Goal: Task Accomplishment & Management: Complete application form

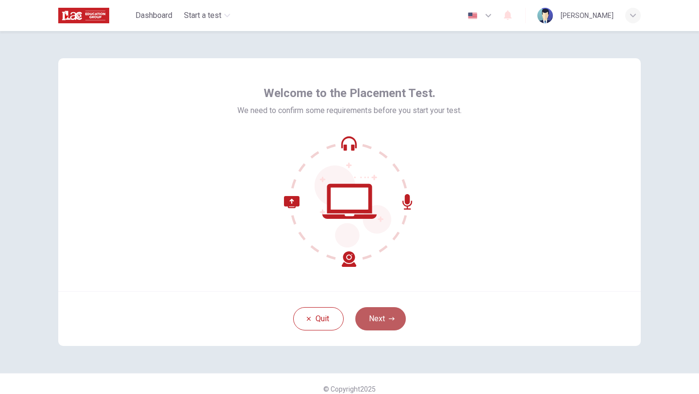
click at [379, 318] on button "Next" at bounding box center [380, 318] width 50 height 23
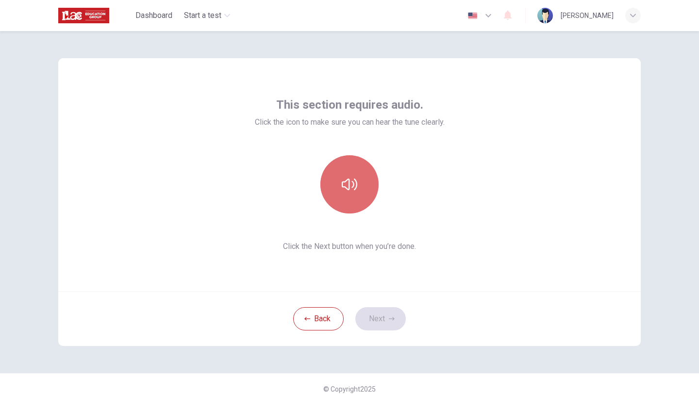
click at [351, 183] on icon "button" at bounding box center [350, 185] width 16 height 16
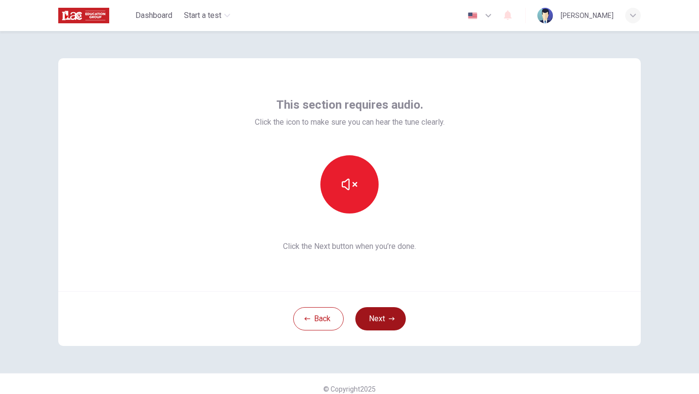
click at [382, 323] on button "Next" at bounding box center [380, 318] width 50 height 23
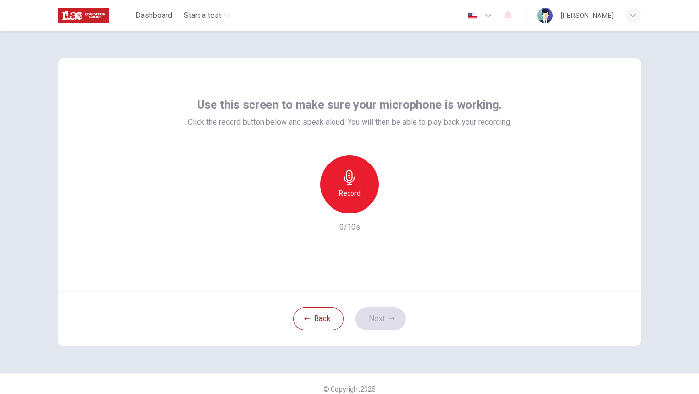
click at [351, 188] on h6 "Record" at bounding box center [350, 193] width 22 height 12
click at [351, 188] on h6 "Stop" at bounding box center [349, 193] width 15 height 12
click at [393, 206] on icon "button" at bounding box center [395, 206] width 4 height 6
click at [395, 204] on icon "button" at bounding box center [395, 206] width 4 height 6
click at [342, 176] on icon "button" at bounding box center [350, 178] width 16 height 16
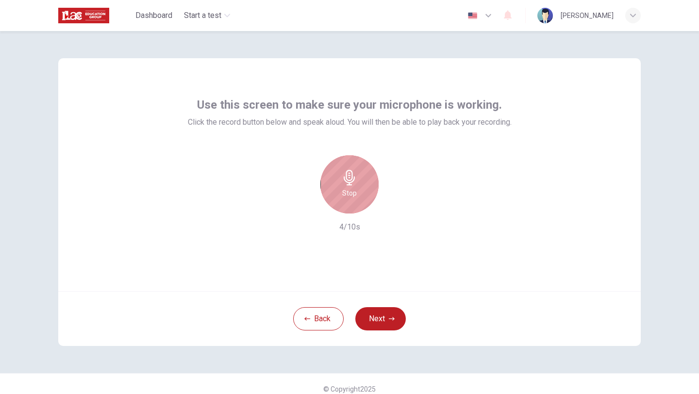
click at [354, 182] on icon "button" at bounding box center [350, 178] width 16 height 16
click at [395, 207] on icon "button" at bounding box center [394, 206] width 10 height 10
click at [349, 185] on icon "button" at bounding box center [349, 178] width 11 height 16
click at [353, 184] on icon "button" at bounding box center [350, 178] width 16 height 16
click at [396, 205] on icon "button" at bounding box center [395, 206] width 4 height 6
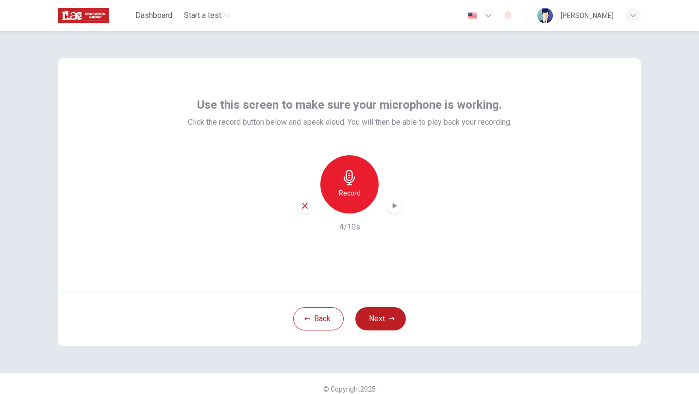
click at [394, 207] on icon "button" at bounding box center [394, 206] width 10 height 10
click at [356, 186] on div "Record" at bounding box center [349, 184] width 58 height 58
click at [356, 186] on div "Stop" at bounding box center [349, 184] width 58 height 58
click at [396, 204] on icon "button" at bounding box center [394, 206] width 10 height 10
click at [320, 318] on button "Back" at bounding box center [318, 318] width 50 height 23
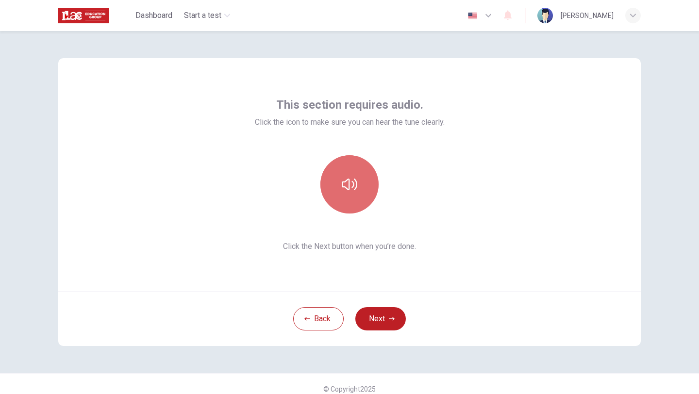
click at [350, 183] on icon "button" at bounding box center [350, 185] width 16 height 16
click at [348, 202] on button "button" at bounding box center [349, 184] width 58 height 58
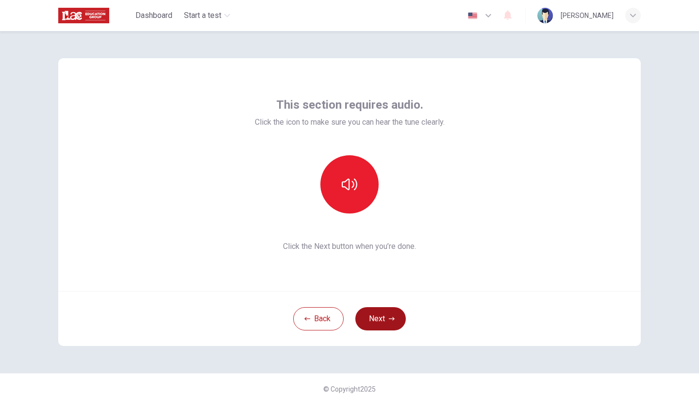
click at [376, 319] on button "Next" at bounding box center [380, 318] width 50 height 23
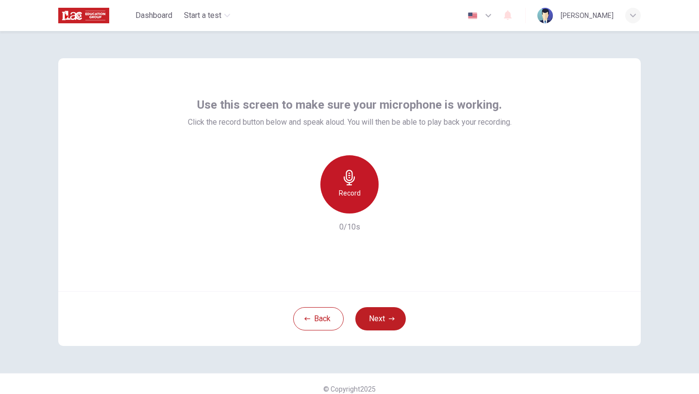
click at [347, 166] on div "Record" at bounding box center [349, 184] width 58 height 58
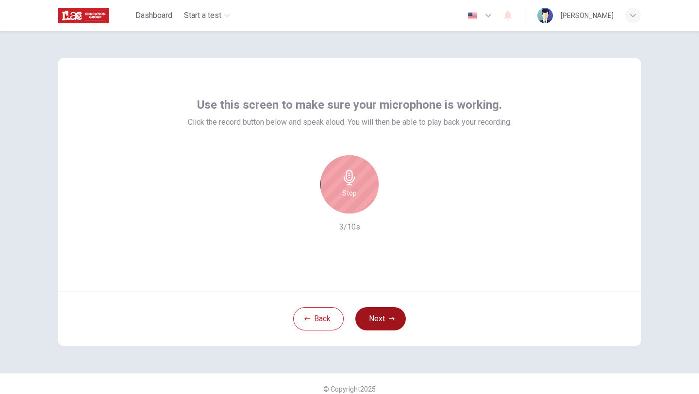
click at [378, 320] on button "Next" at bounding box center [380, 318] width 50 height 23
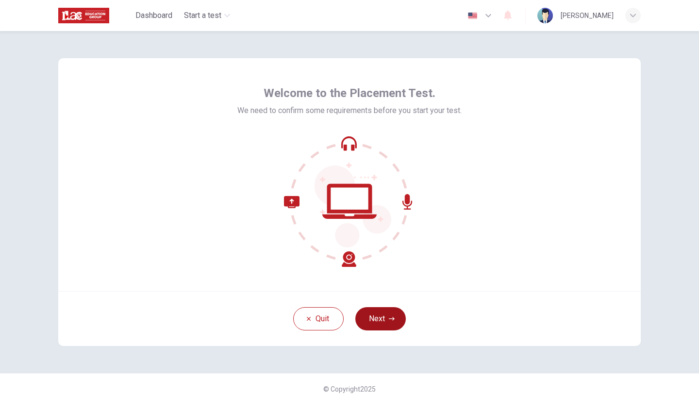
click at [371, 314] on button "Next" at bounding box center [380, 318] width 50 height 23
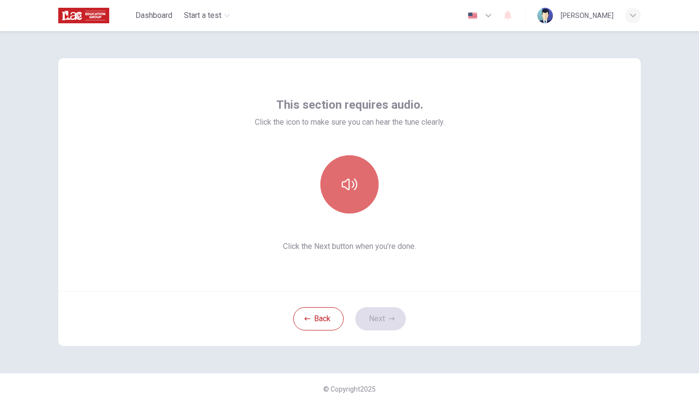
click at [356, 190] on icon "button" at bounding box center [350, 185] width 16 height 16
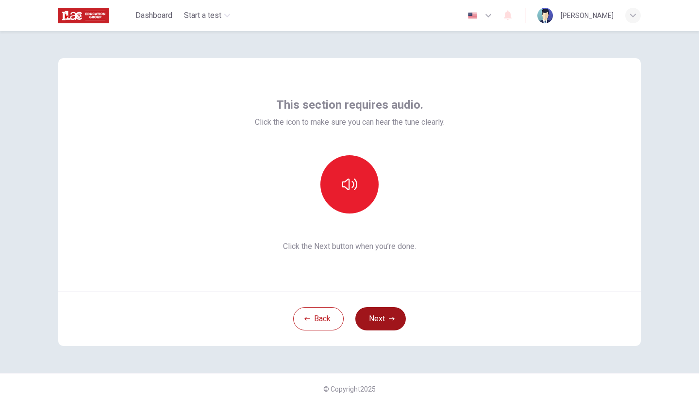
click at [383, 320] on button "Next" at bounding box center [380, 318] width 50 height 23
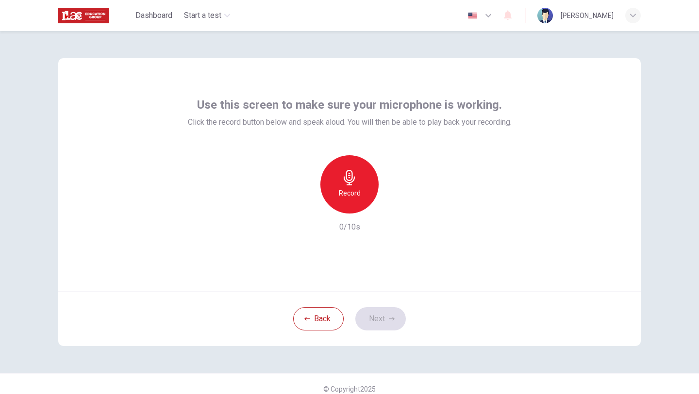
click at [346, 203] on div "Record" at bounding box center [349, 184] width 58 height 58
click at [348, 193] on h6 "Stop" at bounding box center [349, 193] width 15 height 12
click at [402, 207] on div "button" at bounding box center [395, 206] width 16 height 16
click at [381, 318] on button "Next" at bounding box center [380, 318] width 50 height 23
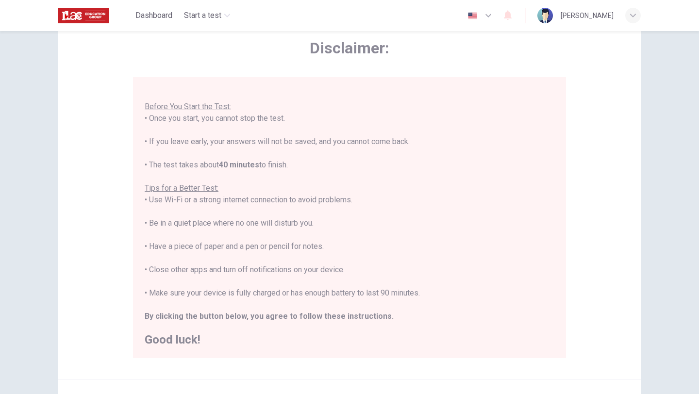
scroll to position [146, 0]
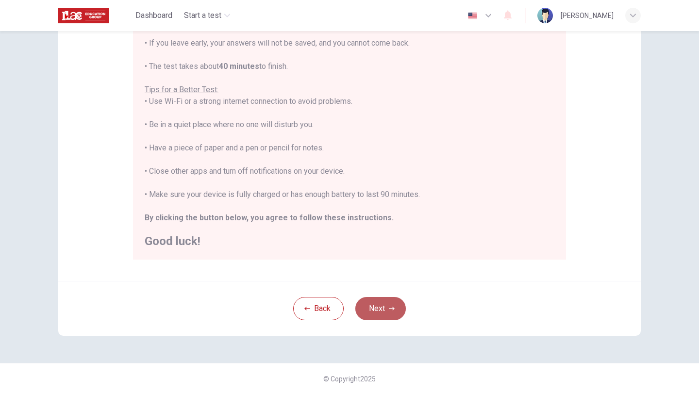
click at [378, 313] on button "Next" at bounding box center [380, 308] width 50 height 23
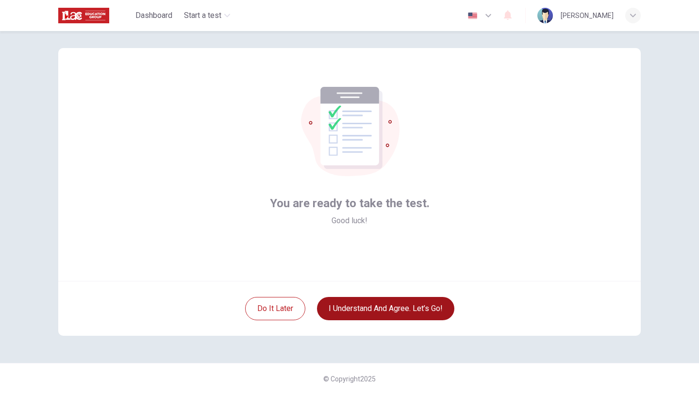
scroll to position [10, 0]
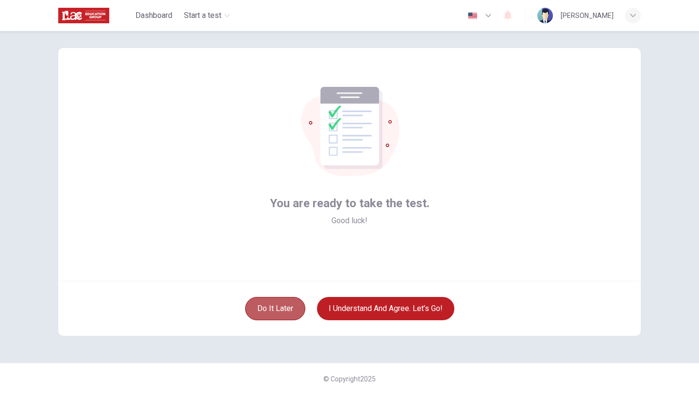
click at [278, 305] on button "Do it later" at bounding box center [275, 308] width 60 height 23
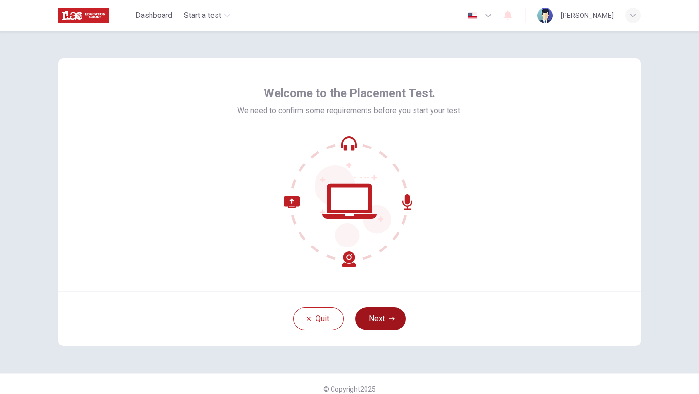
click at [381, 315] on button "Next" at bounding box center [380, 318] width 50 height 23
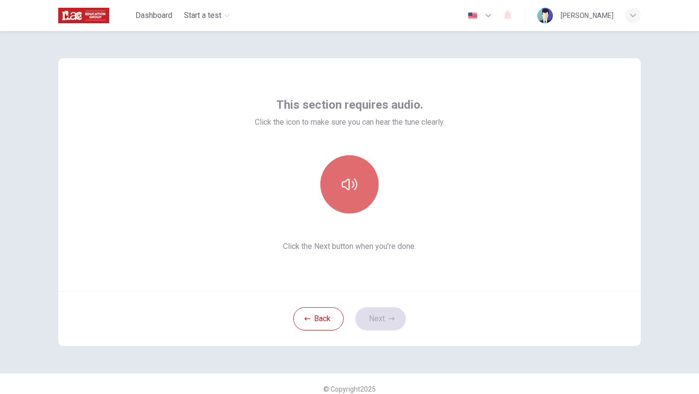
click at [352, 187] on icon "button" at bounding box center [350, 185] width 16 height 12
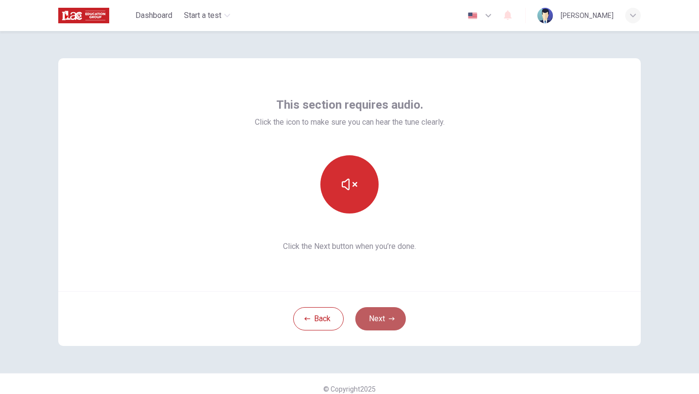
click at [376, 325] on button "Next" at bounding box center [380, 318] width 50 height 23
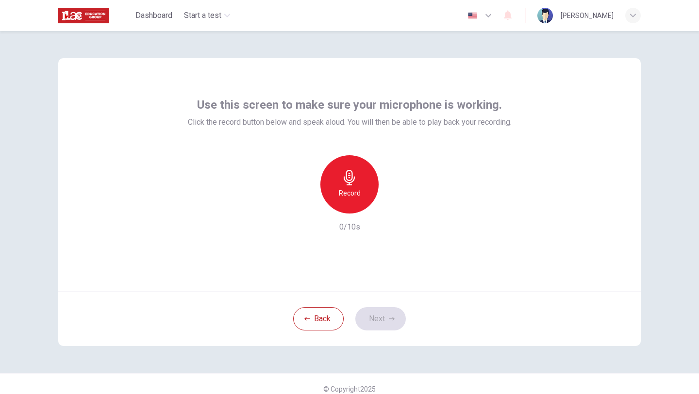
click at [347, 190] on h6 "Record" at bounding box center [350, 193] width 22 height 12
click at [353, 191] on h6 "Stop" at bounding box center [349, 193] width 15 height 12
click at [399, 204] on icon "button" at bounding box center [394, 206] width 10 height 10
click at [378, 324] on button "Next" at bounding box center [380, 318] width 50 height 23
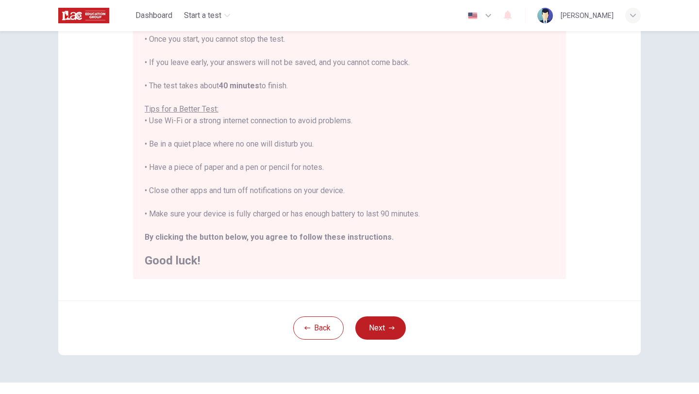
scroll to position [146, 0]
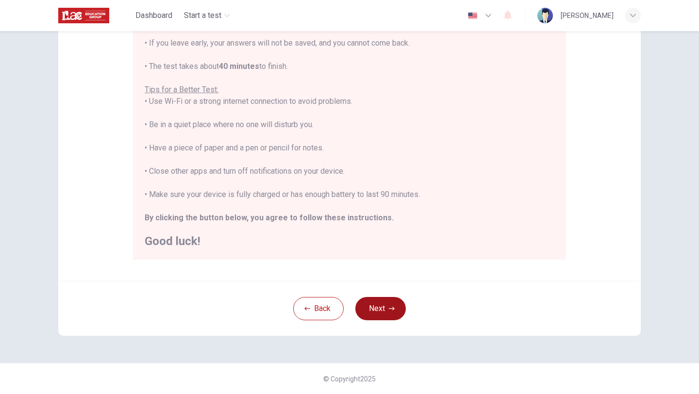
click at [375, 319] on button "Next" at bounding box center [380, 308] width 50 height 23
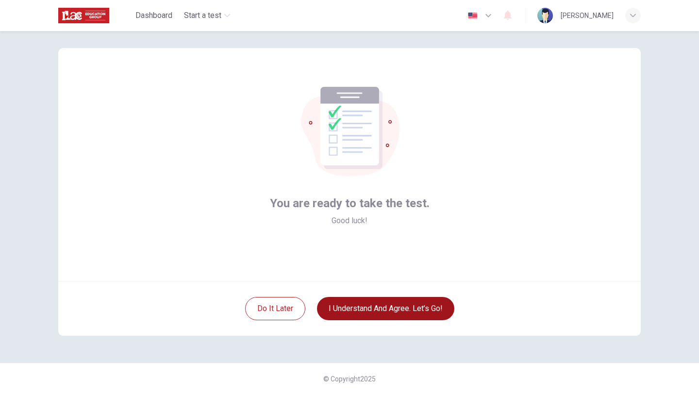
scroll to position [10, 0]
click at [378, 305] on button "I understand and agree. Let’s go!" at bounding box center [385, 308] width 137 height 23
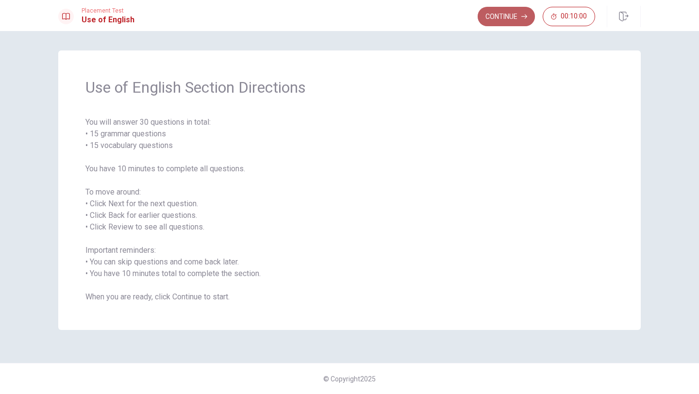
click at [501, 18] on button "Continue" at bounding box center [506, 16] width 57 height 19
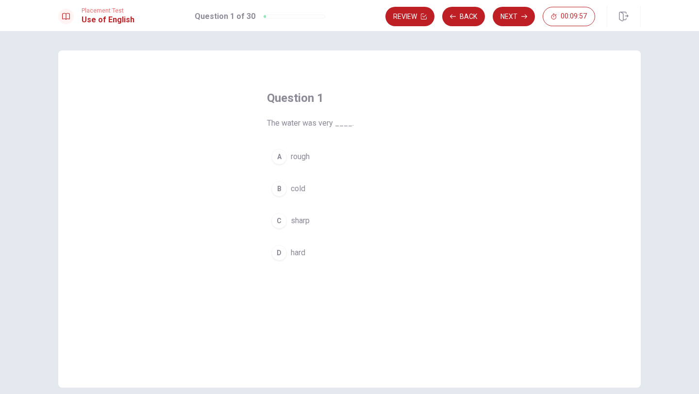
click at [346, 122] on span "The water was very ____." at bounding box center [349, 124] width 165 height 12
click at [279, 187] on div "B" at bounding box center [279, 189] width 16 height 16
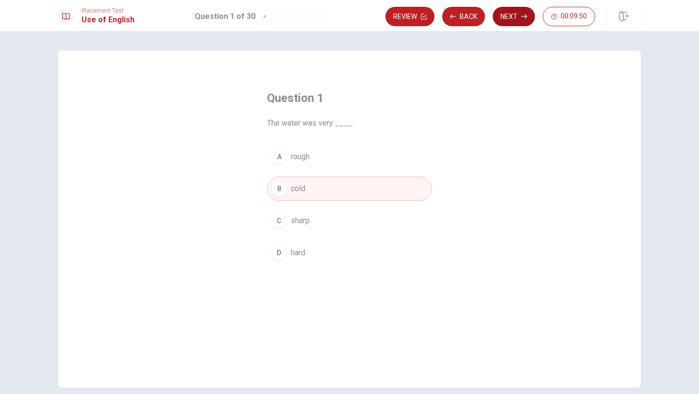
click at [520, 17] on button "Next" at bounding box center [514, 16] width 42 height 19
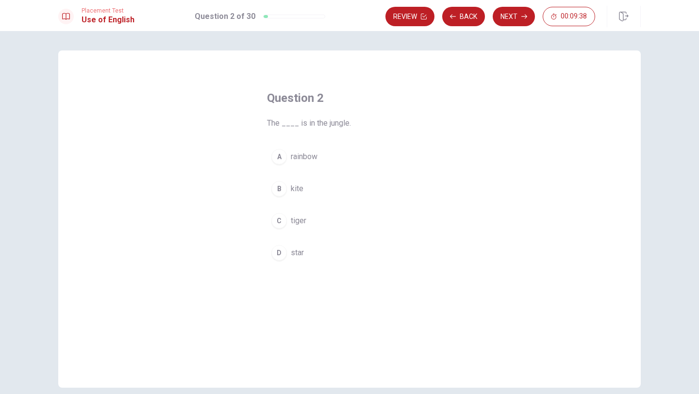
click at [279, 215] on div "C" at bounding box center [279, 221] width 16 height 16
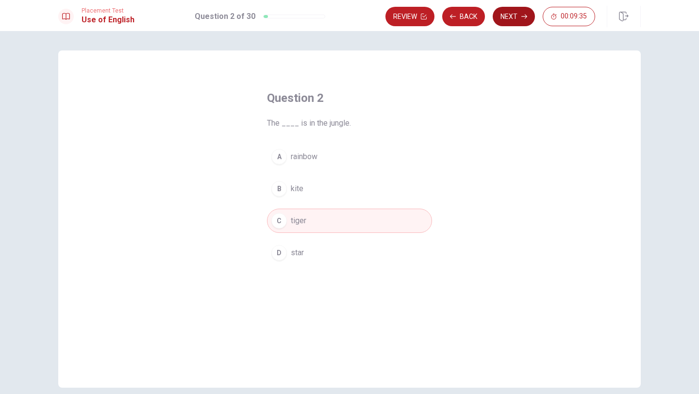
click at [518, 14] on button "Next" at bounding box center [514, 16] width 42 height 19
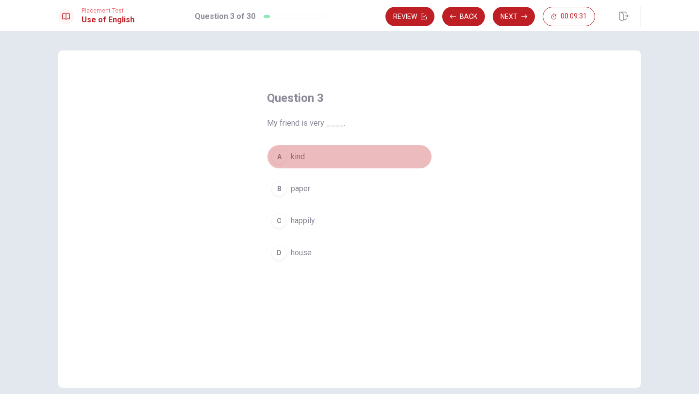
click at [277, 157] on div "A" at bounding box center [279, 157] width 16 height 16
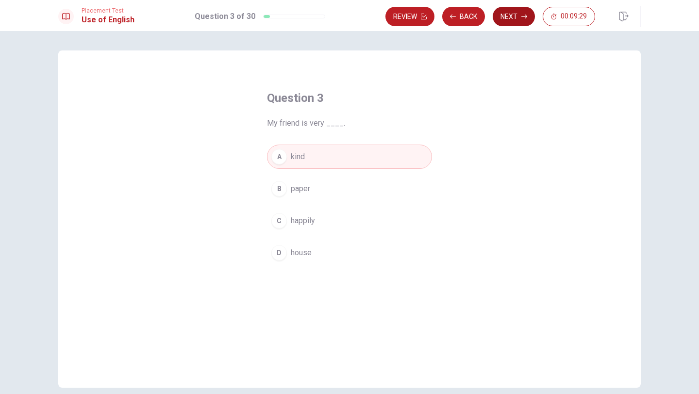
click at [513, 20] on button "Next" at bounding box center [514, 16] width 42 height 19
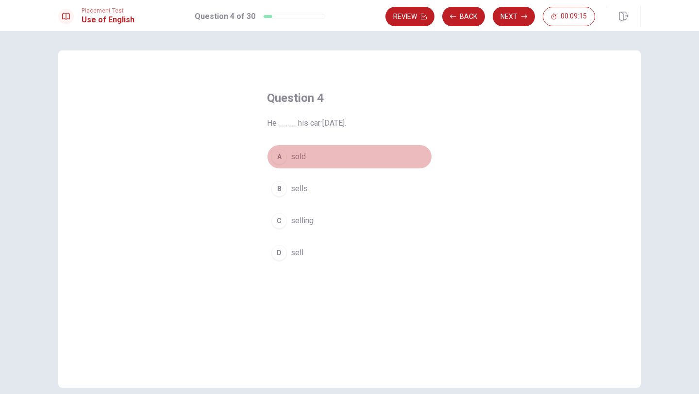
click at [279, 155] on div "A" at bounding box center [279, 157] width 16 height 16
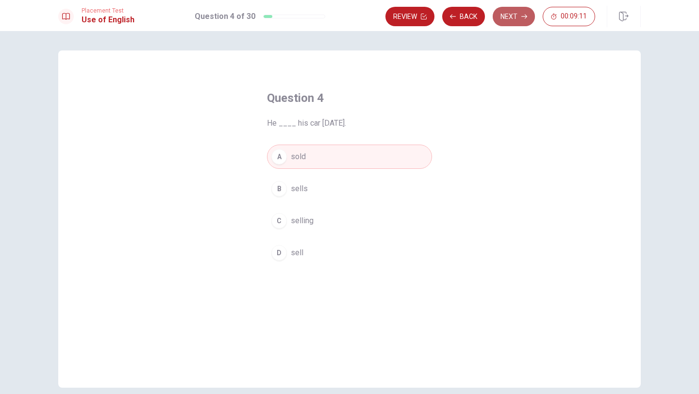
click at [513, 12] on button "Next" at bounding box center [514, 16] width 42 height 19
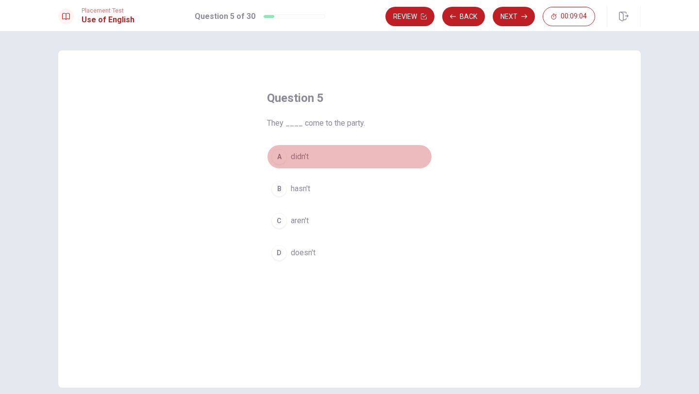
click at [279, 157] on div "A" at bounding box center [279, 157] width 16 height 16
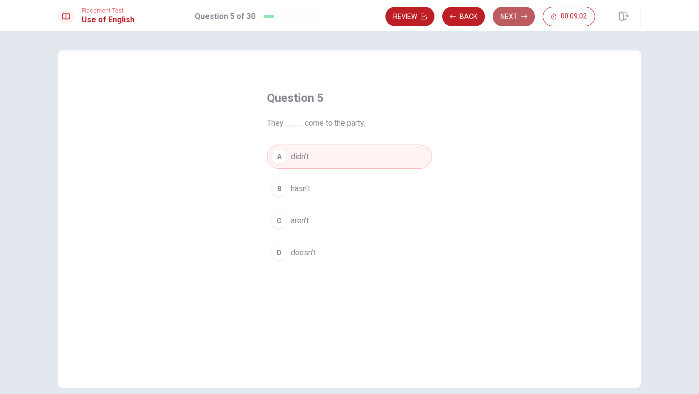
click at [515, 18] on button "Next" at bounding box center [514, 16] width 42 height 19
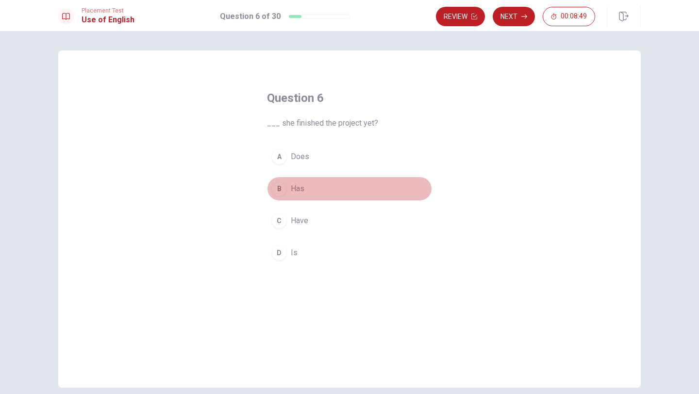
click at [278, 188] on div "B" at bounding box center [279, 189] width 16 height 16
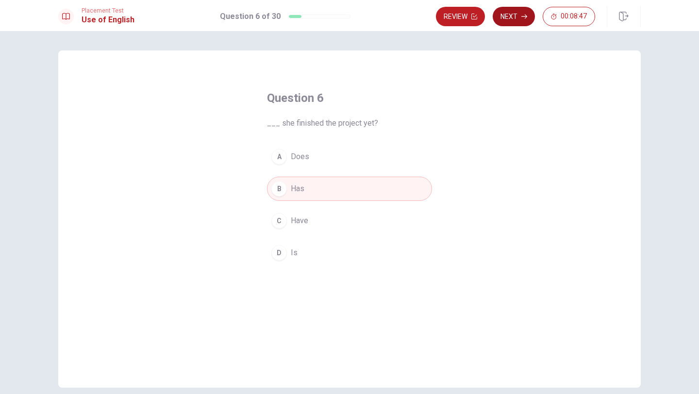
click at [515, 18] on button "Next" at bounding box center [514, 16] width 42 height 19
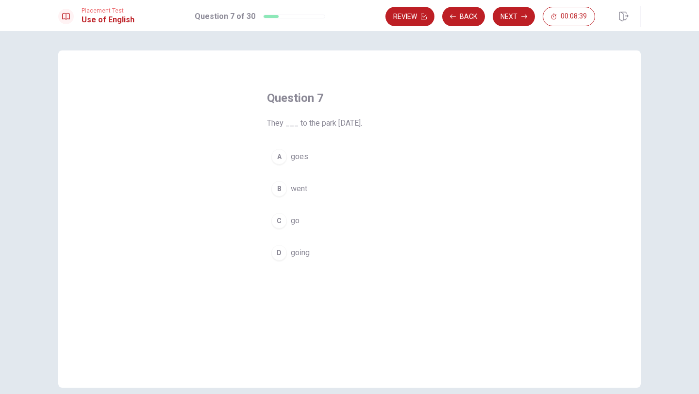
click at [276, 188] on div "B" at bounding box center [279, 189] width 16 height 16
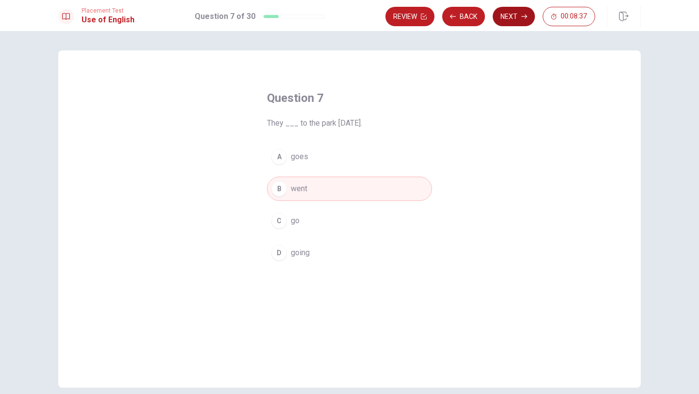
click at [507, 18] on button "Next" at bounding box center [514, 16] width 42 height 19
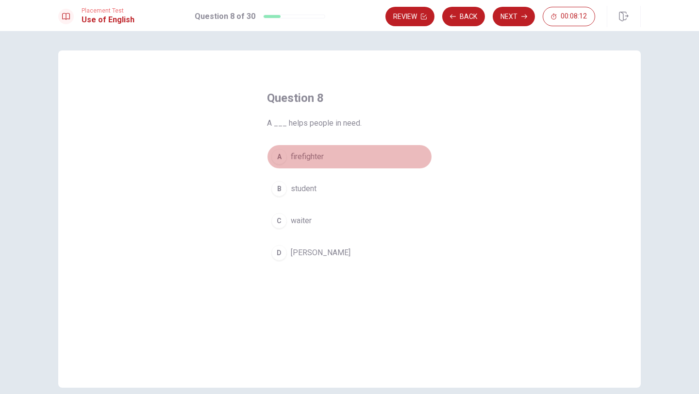
click at [282, 159] on div "A" at bounding box center [279, 157] width 16 height 16
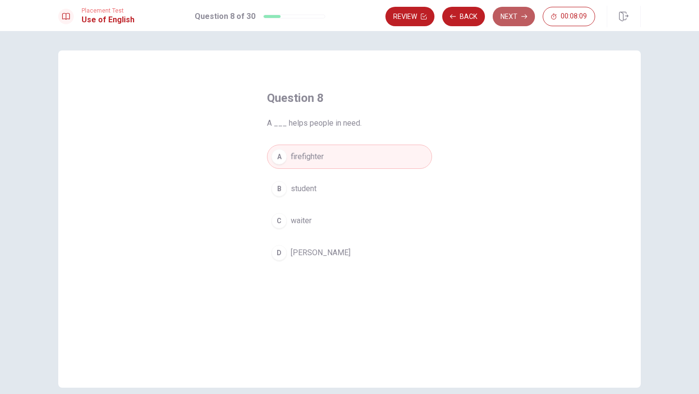
click at [518, 17] on button "Next" at bounding box center [514, 16] width 42 height 19
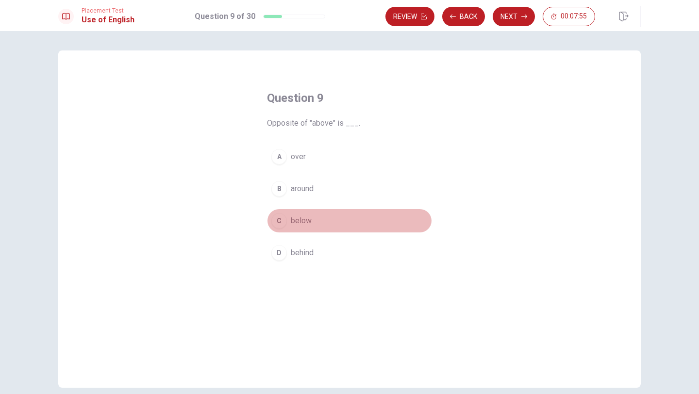
click at [280, 221] on div "C" at bounding box center [279, 221] width 16 height 16
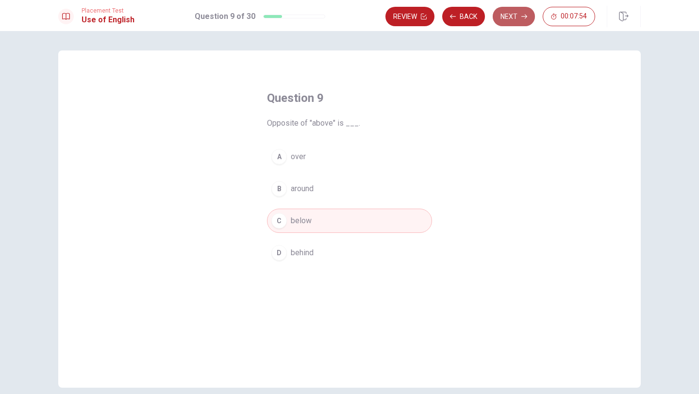
click at [514, 18] on button "Next" at bounding box center [514, 16] width 42 height 19
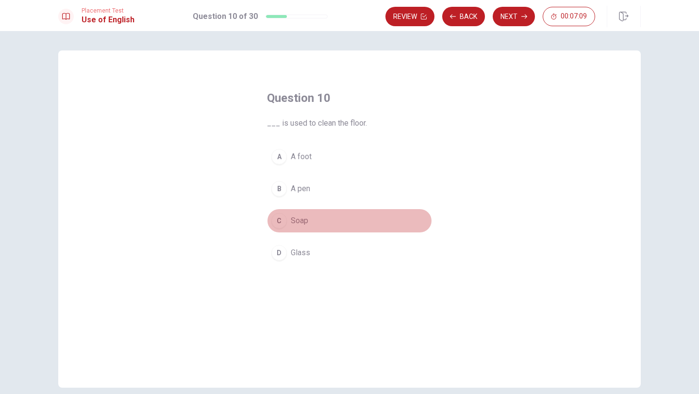
click at [281, 221] on div "C" at bounding box center [279, 221] width 16 height 16
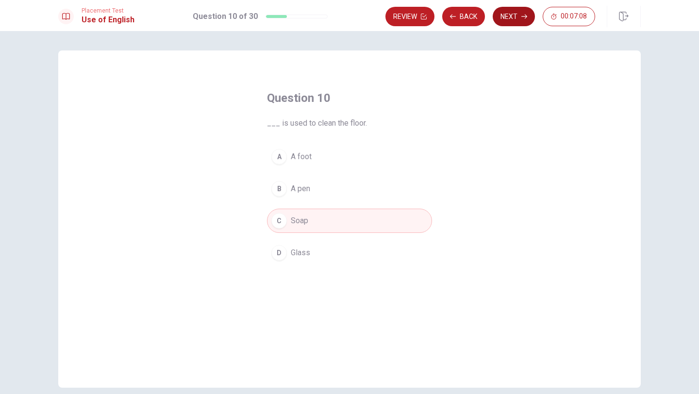
click at [512, 18] on button "Next" at bounding box center [514, 16] width 42 height 19
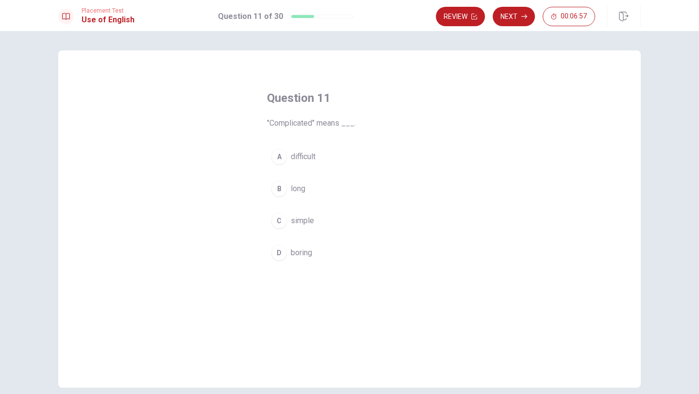
click at [280, 156] on div "A" at bounding box center [279, 157] width 16 height 16
click at [518, 15] on button "Next" at bounding box center [514, 16] width 42 height 19
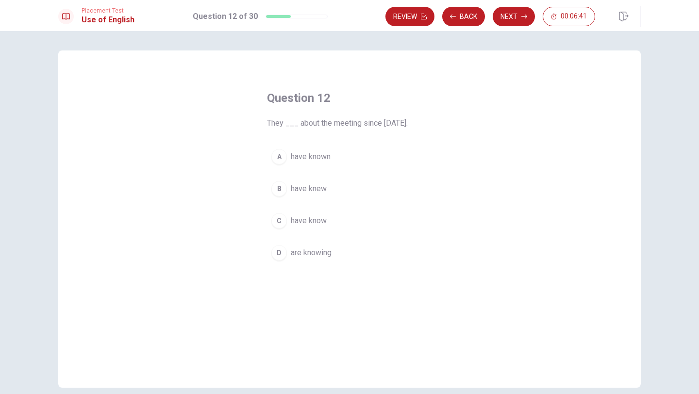
click at [280, 152] on div "A" at bounding box center [279, 157] width 16 height 16
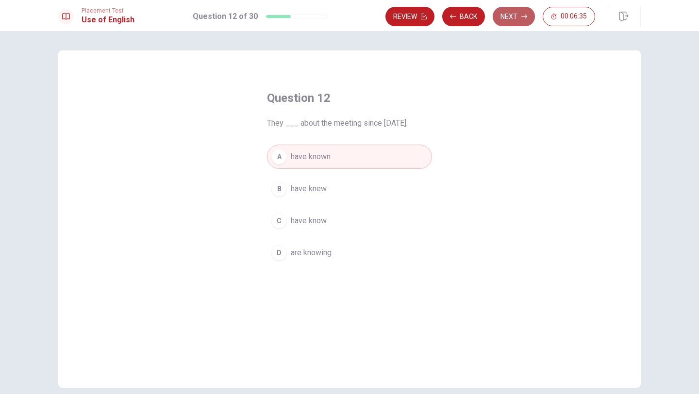
click at [508, 20] on button "Next" at bounding box center [514, 16] width 42 height 19
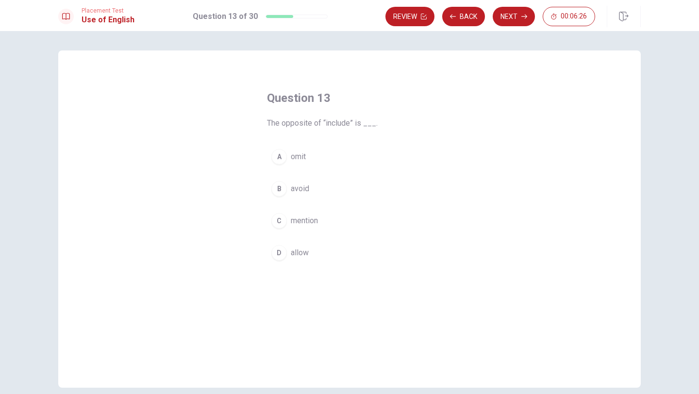
click at [277, 188] on div "B" at bounding box center [279, 189] width 16 height 16
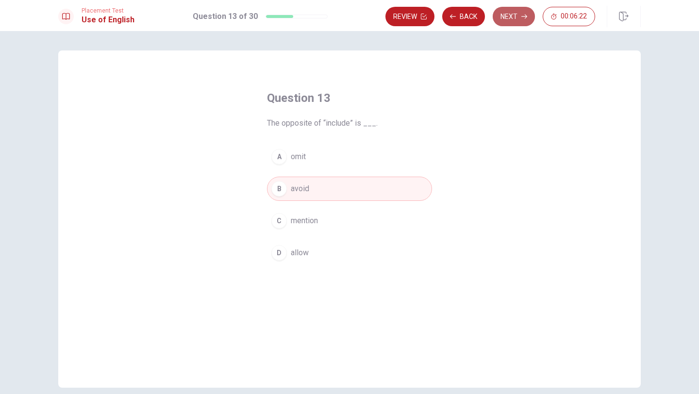
click at [514, 19] on button "Next" at bounding box center [514, 16] width 42 height 19
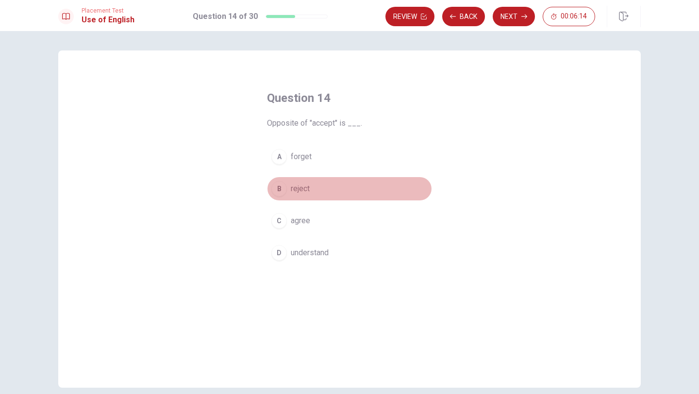
click at [279, 188] on div "B" at bounding box center [279, 189] width 16 height 16
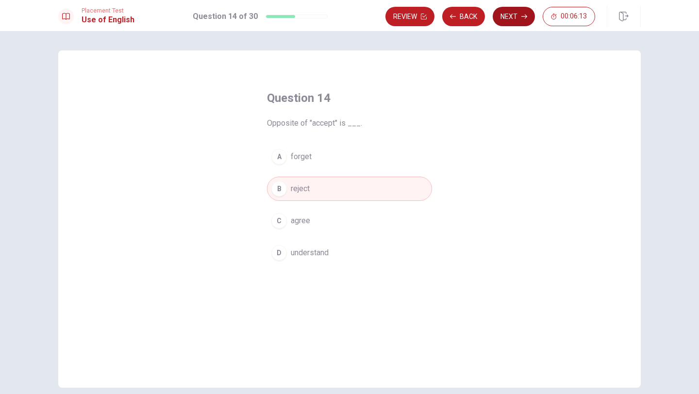
click at [516, 15] on button "Next" at bounding box center [514, 16] width 42 height 19
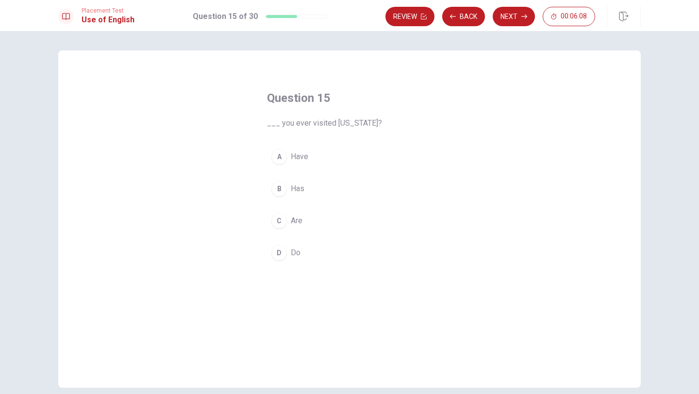
click at [280, 156] on div "A" at bounding box center [279, 157] width 16 height 16
click at [517, 18] on button "Next" at bounding box center [514, 16] width 42 height 19
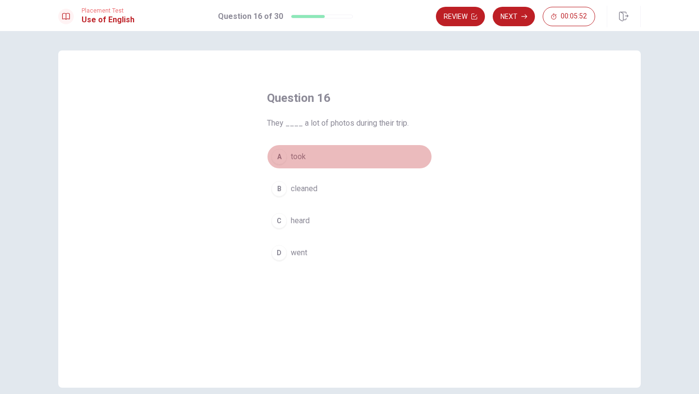
click at [279, 156] on div "A" at bounding box center [279, 157] width 16 height 16
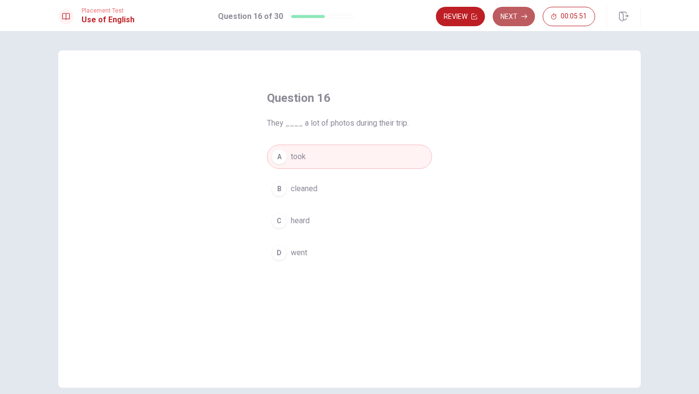
click at [517, 15] on button "Next" at bounding box center [514, 16] width 42 height 19
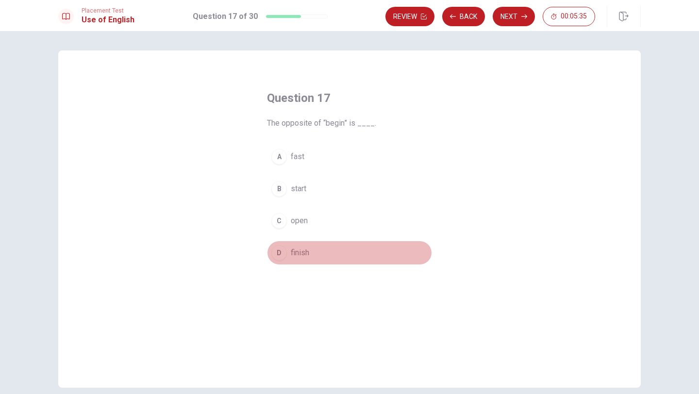
click at [277, 252] on div "D" at bounding box center [279, 253] width 16 height 16
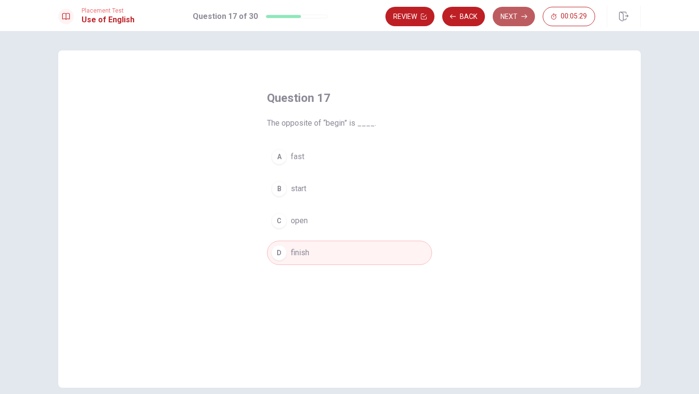
click at [508, 19] on button "Next" at bounding box center [514, 16] width 42 height 19
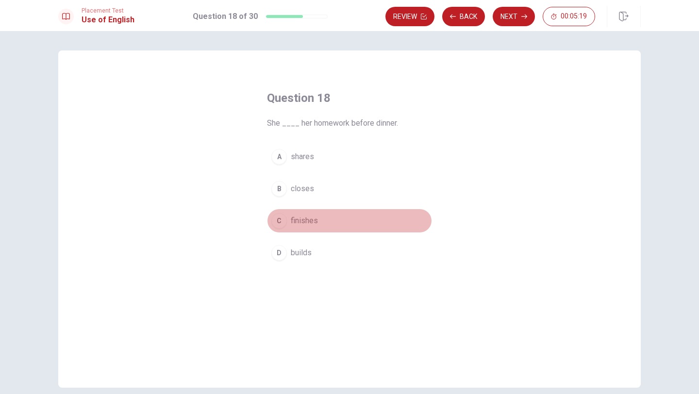
click at [279, 222] on div "C" at bounding box center [279, 221] width 16 height 16
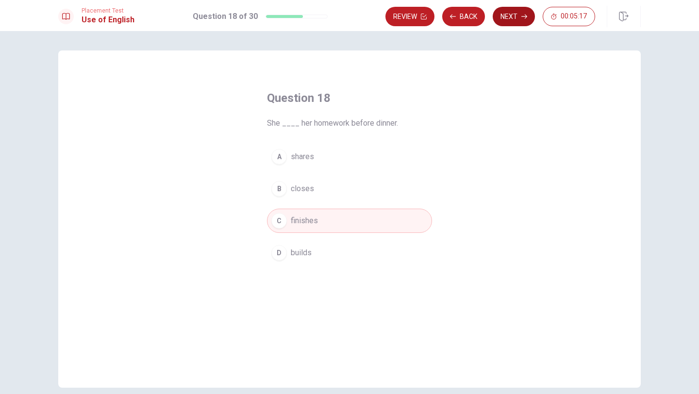
click at [513, 15] on button "Next" at bounding box center [514, 16] width 42 height 19
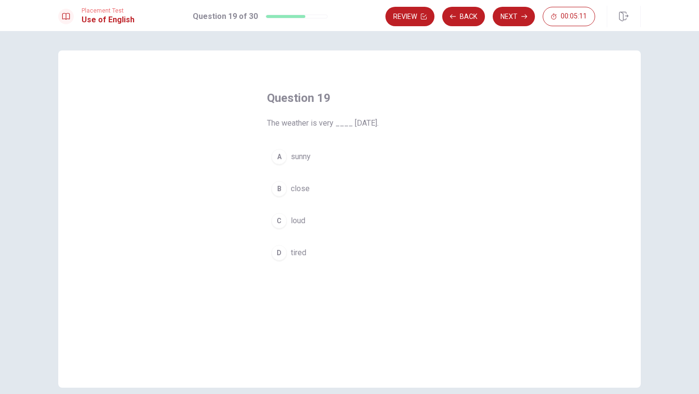
click at [276, 154] on div "A" at bounding box center [279, 157] width 16 height 16
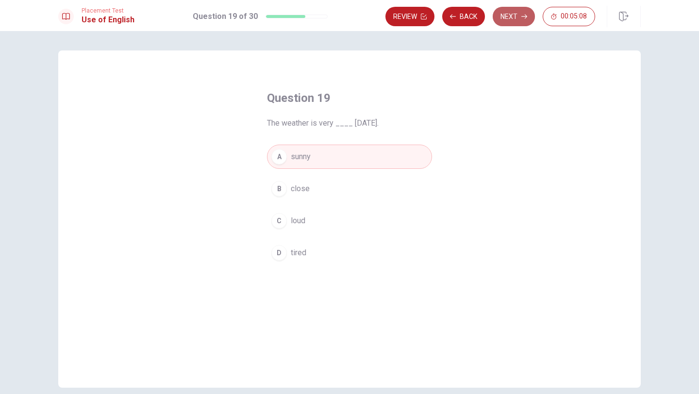
click at [517, 17] on button "Next" at bounding box center [514, 16] width 42 height 19
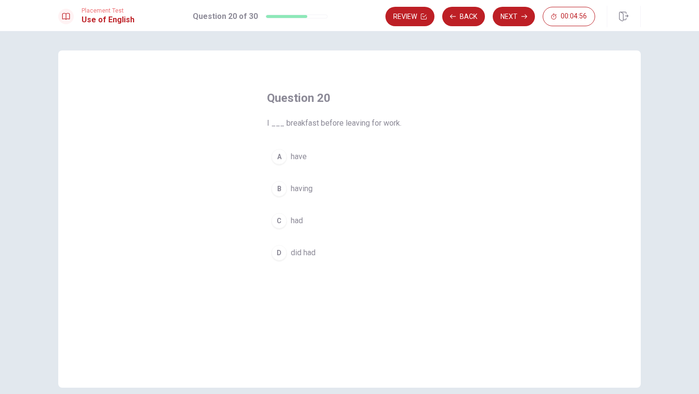
click at [282, 217] on div "C" at bounding box center [279, 221] width 16 height 16
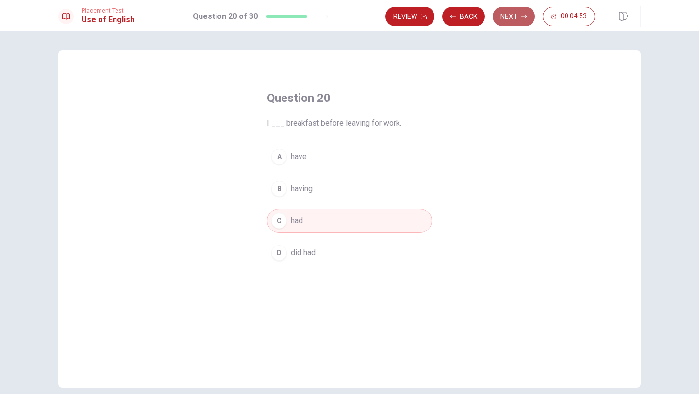
click at [512, 18] on button "Next" at bounding box center [514, 16] width 42 height 19
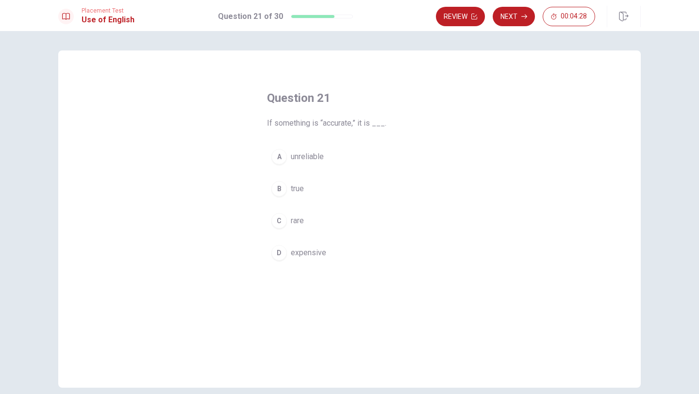
click at [279, 157] on div "A" at bounding box center [279, 157] width 16 height 16
click at [515, 17] on button "Next" at bounding box center [514, 16] width 42 height 19
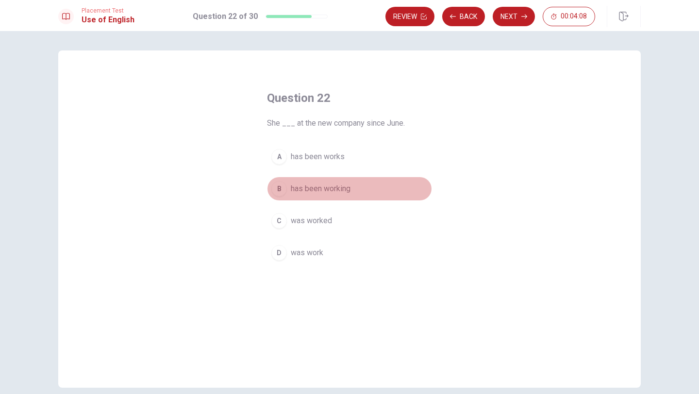
click at [278, 188] on div "B" at bounding box center [279, 189] width 16 height 16
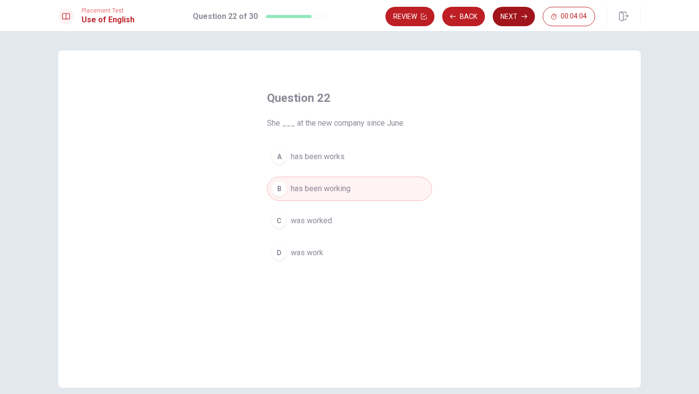
click at [514, 17] on button "Next" at bounding box center [514, 16] width 42 height 19
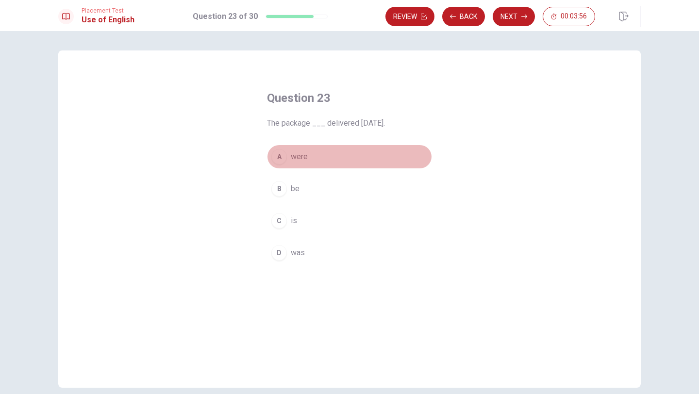
click at [281, 158] on div "A" at bounding box center [279, 157] width 16 height 16
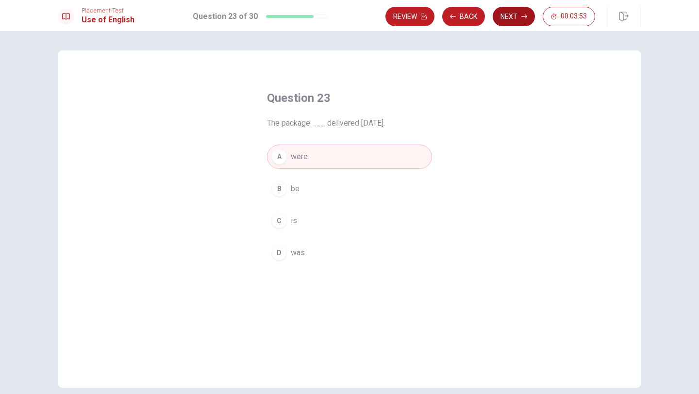
click at [513, 16] on button "Next" at bounding box center [514, 16] width 42 height 19
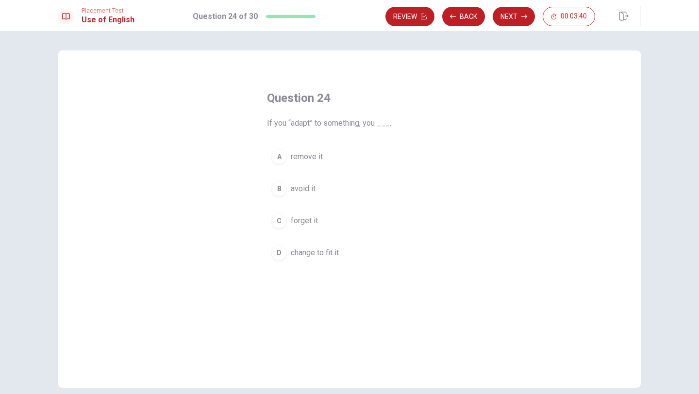
click at [310, 219] on span "forget it" at bounding box center [304, 221] width 27 height 12
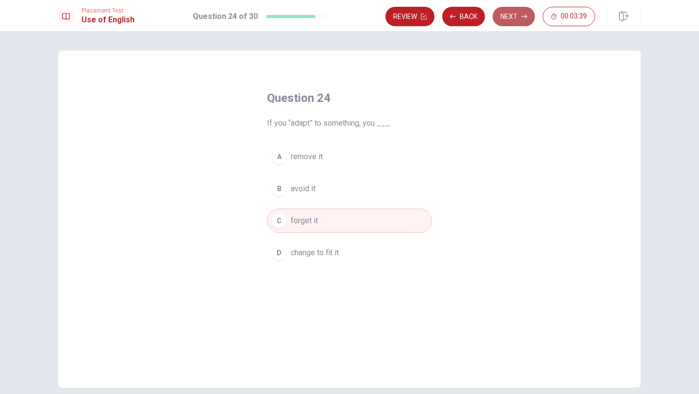
click at [511, 11] on button "Next" at bounding box center [514, 16] width 42 height 19
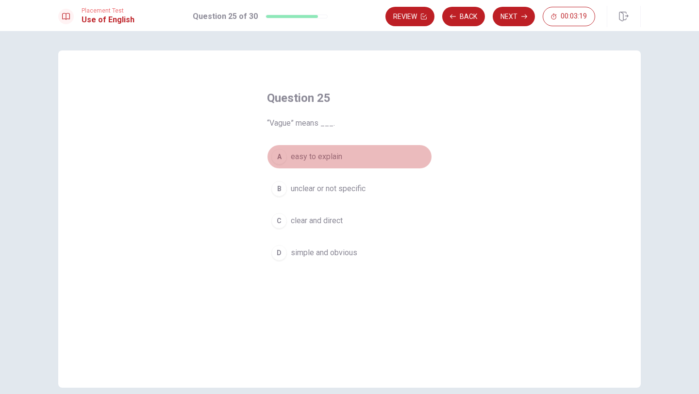
click at [341, 164] on button "A easy to explain" at bounding box center [349, 157] width 165 height 24
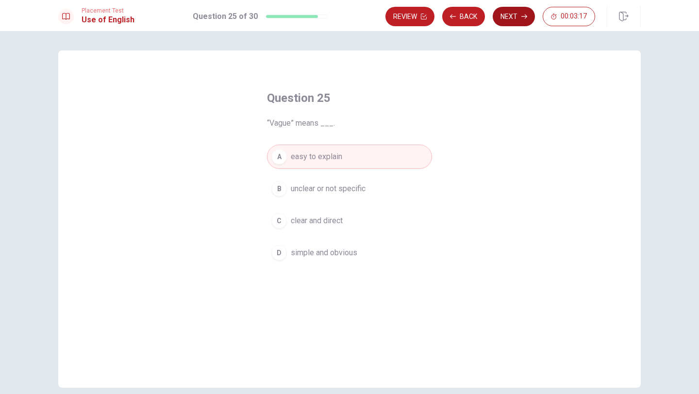
click at [511, 19] on button "Next" at bounding box center [514, 16] width 42 height 19
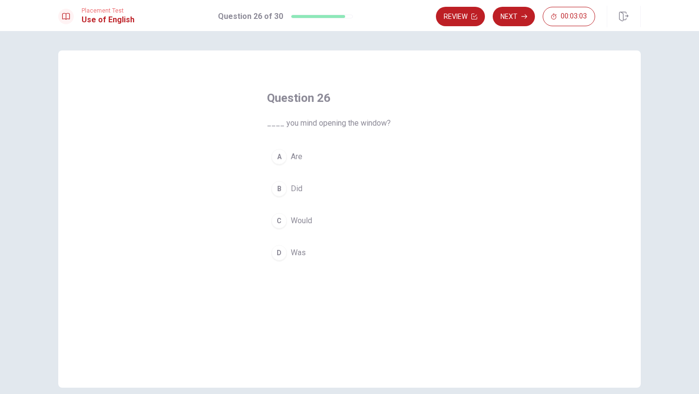
click at [301, 220] on span "Would" at bounding box center [301, 221] width 21 height 12
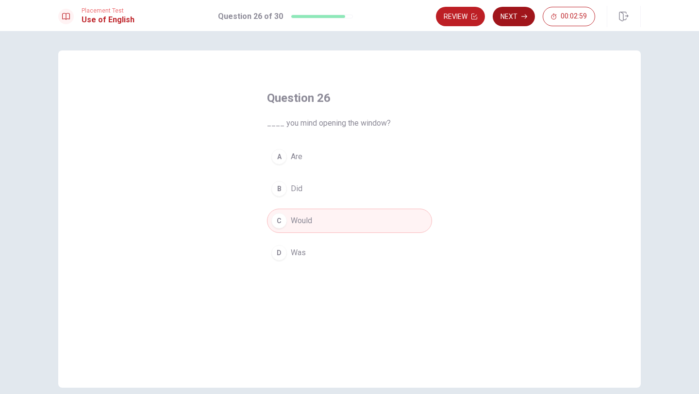
click at [511, 21] on button "Next" at bounding box center [514, 16] width 42 height 19
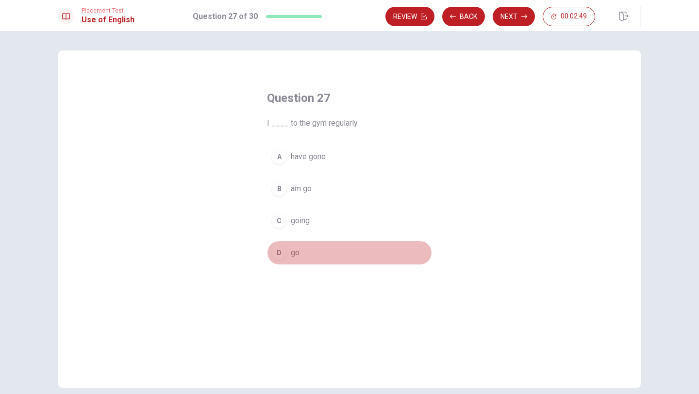
click at [297, 248] on span "go" at bounding box center [295, 253] width 9 height 12
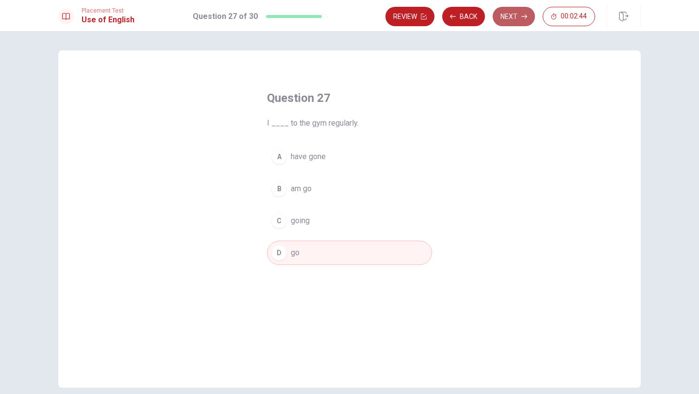
click at [513, 16] on button "Next" at bounding box center [514, 16] width 42 height 19
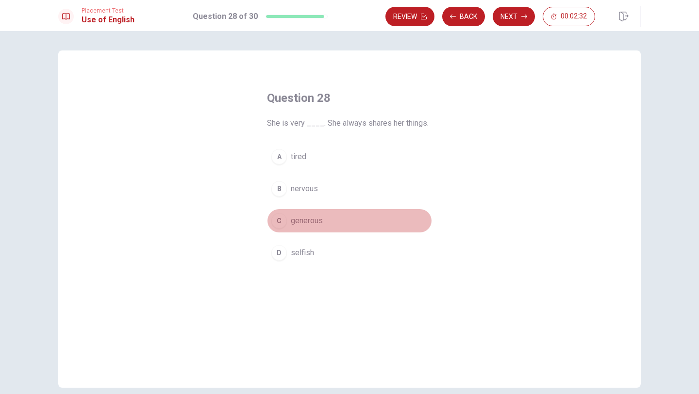
click at [308, 225] on span "generous" at bounding box center [307, 221] width 32 height 12
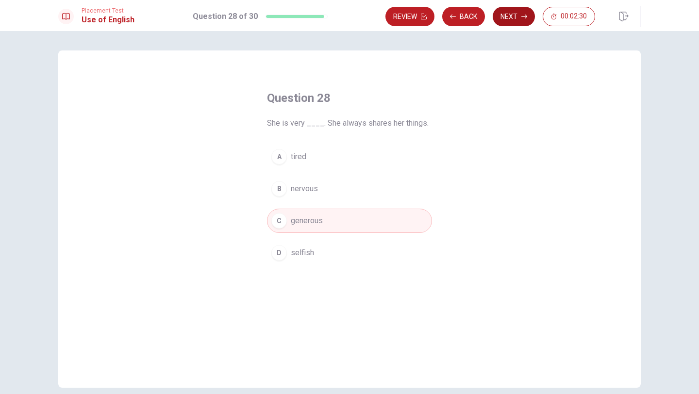
click at [517, 19] on button "Next" at bounding box center [514, 16] width 42 height 19
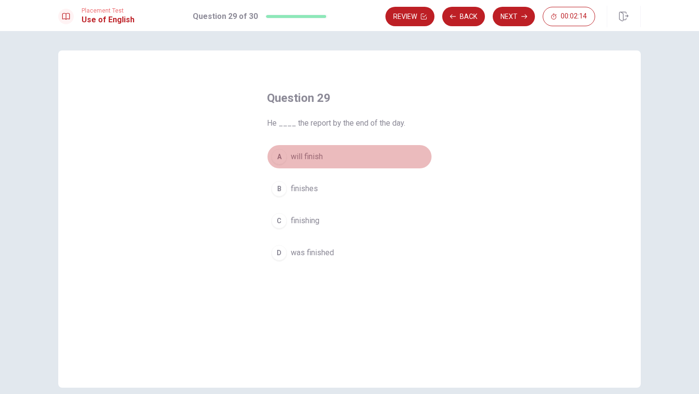
click at [312, 155] on span "will finish" at bounding box center [307, 157] width 32 height 12
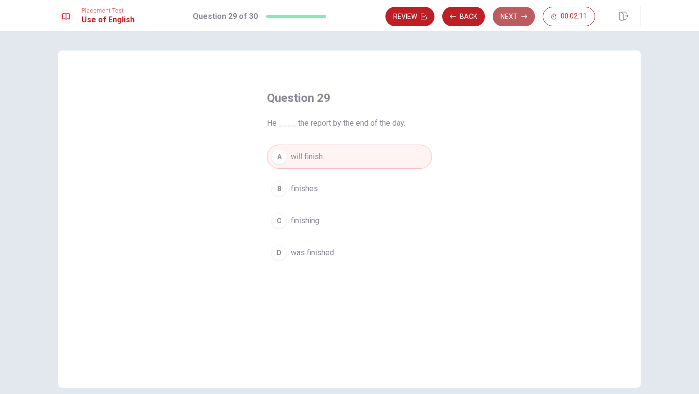
click at [516, 16] on button "Next" at bounding box center [514, 16] width 42 height 19
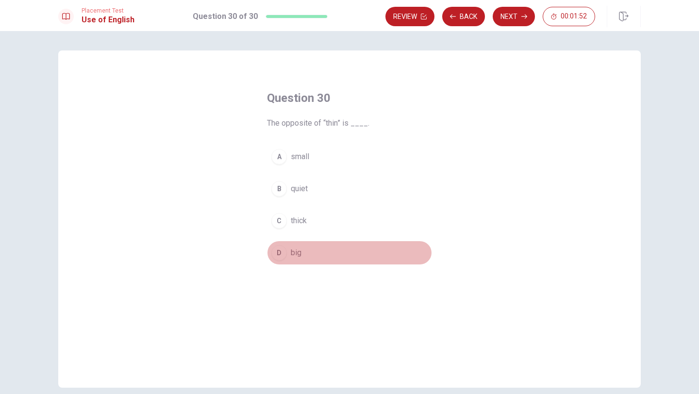
click at [292, 254] on span "big" at bounding box center [296, 253] width 11 height 12
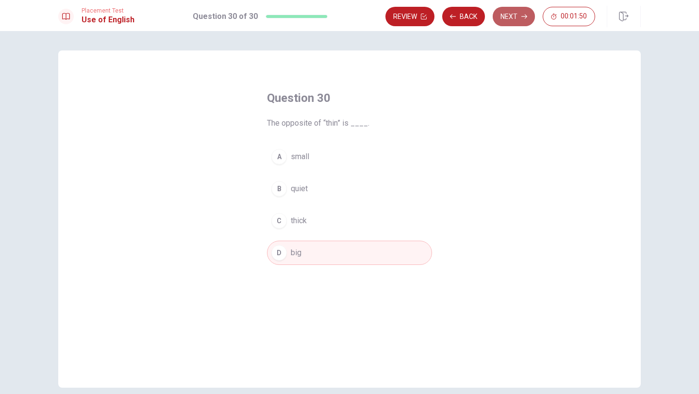
click at [506, 18] on button "Next" at bounding box center [514, 16] width 42 height 19
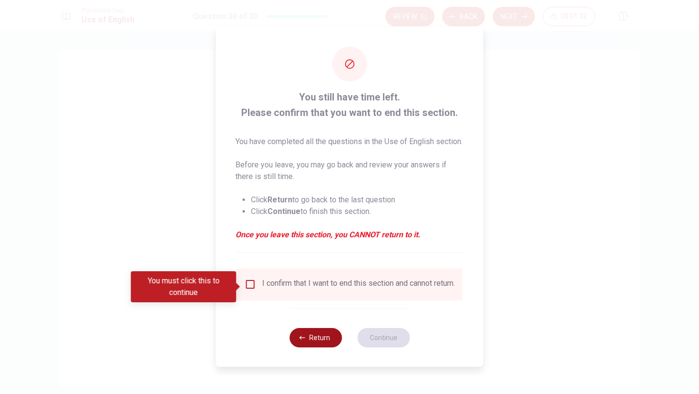
click at [309, 348] on button "Return" at bounding box center [315, 337] width 52 height 19
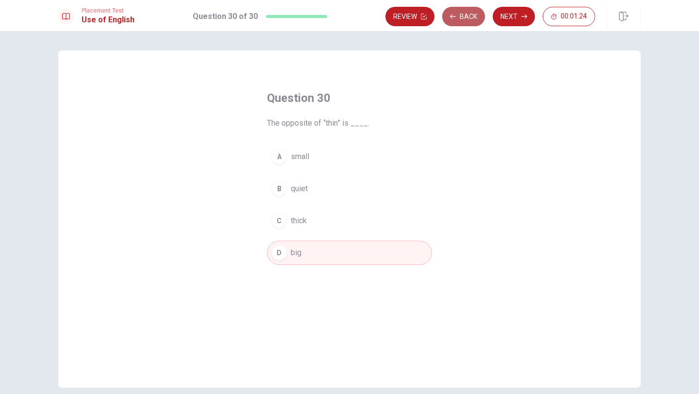
click at [460, 15] on button "Back" at bounding box center [463, 16] width 43 height 19
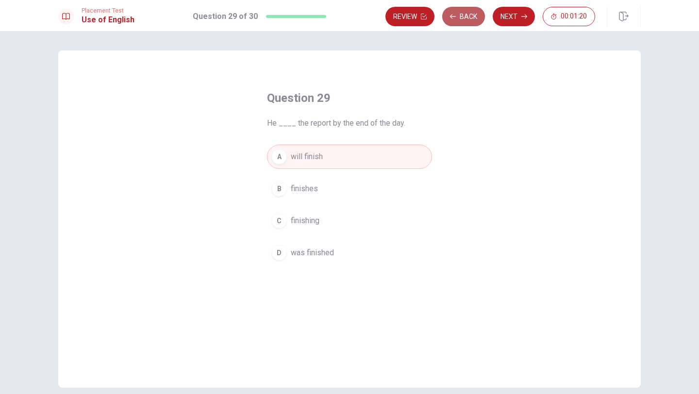
click at [460, 15] on button "Back" at bounding box center [463, 16] width 43 height 19
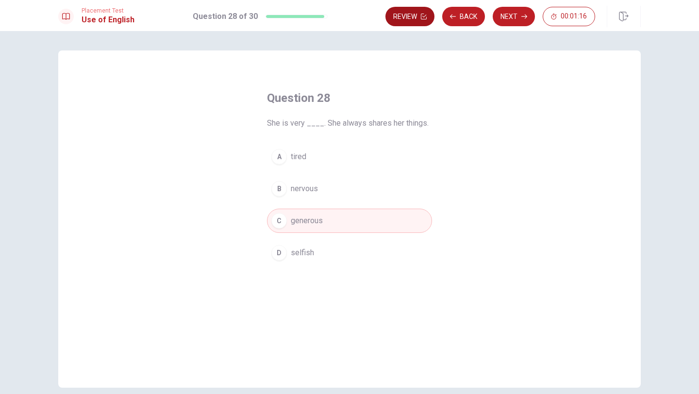
click at [396, 17] on button "Review" at bounding box center [410, 16] width 49 height 19
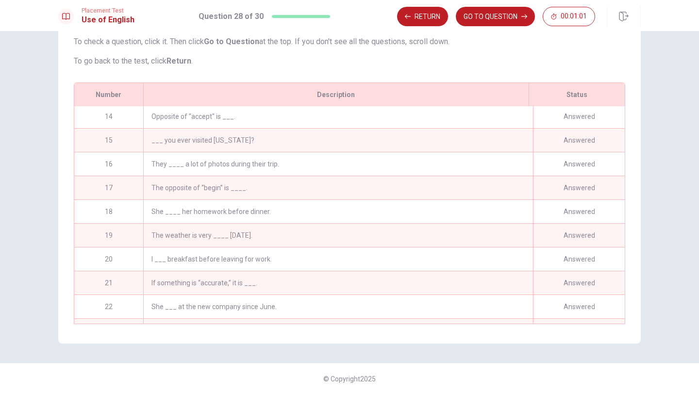
scroll to position [204, 0]
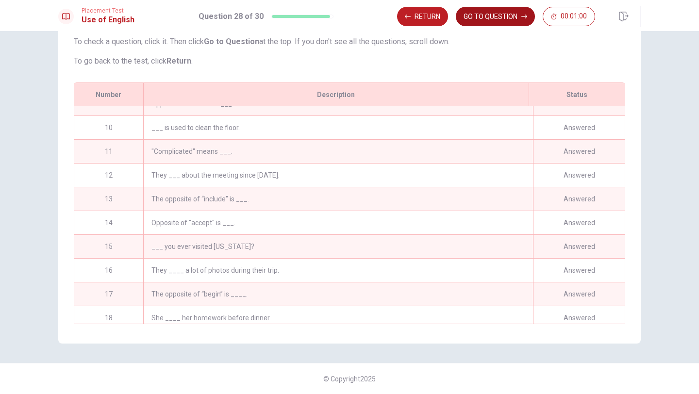
click at [476, 16] on button "GO TO QUESTION" at bounding box center [495, 16] width 79 height 19
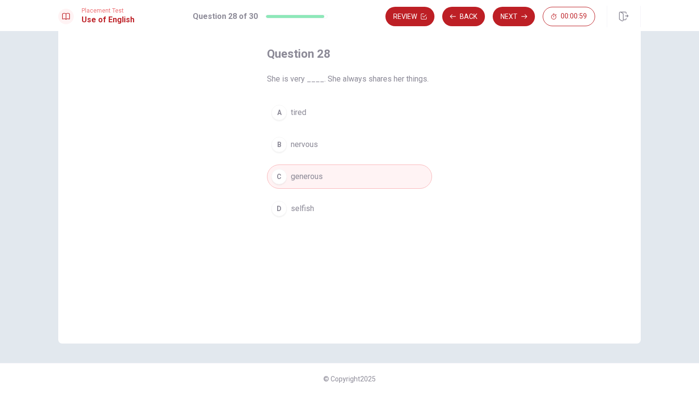
scroll to position [44, 0]
click at [460, 17] on button "Back" at bounding box center [463, 16] width 43 height 19
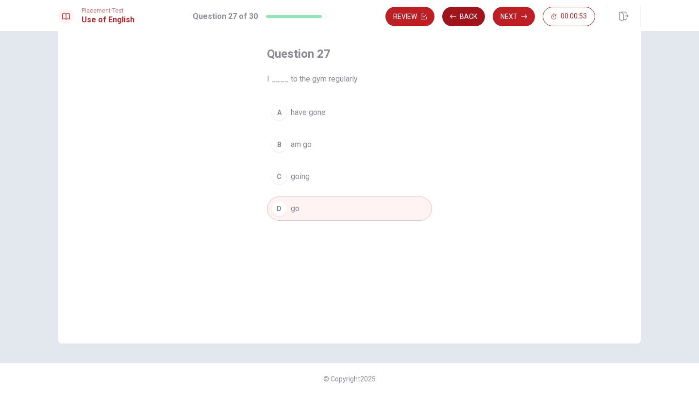
click at [460, 17] on button "Back" at bounding box center [463, 16] width 43 height 19
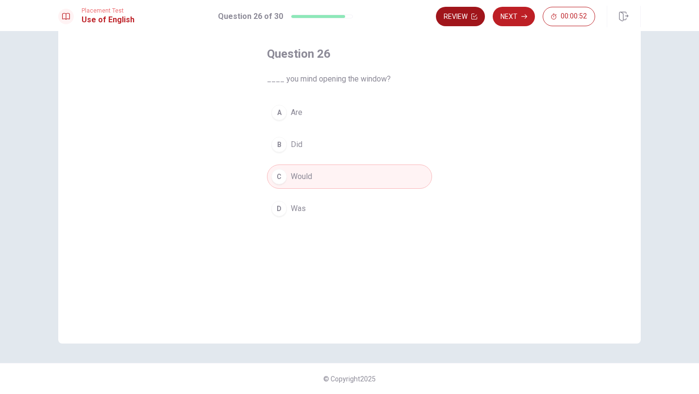
click at [460, 17] on button "Review" at bounding box center [460, 16] width 49 height 19
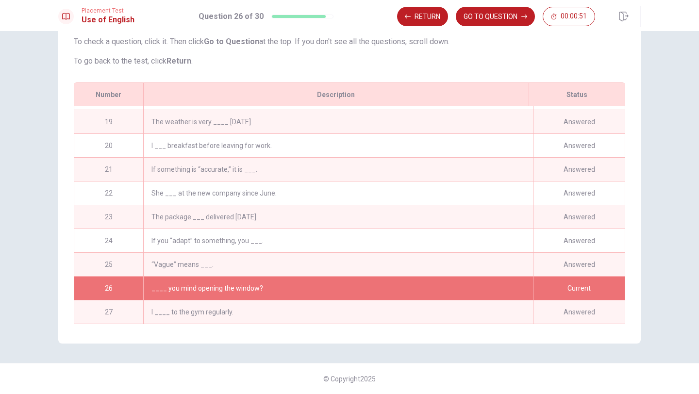
scroll to position [496, 0]
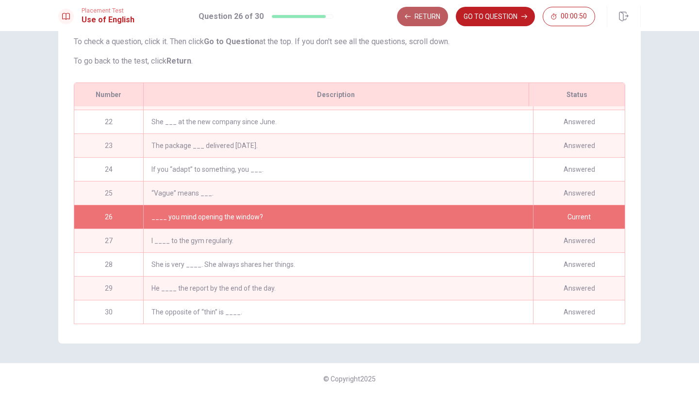
click at [418, 14] on button "Return" at bounding box center [422, 16] width 51 height 19
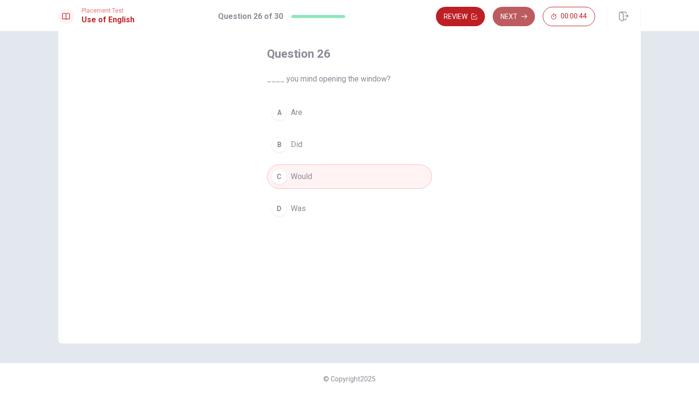
click at [522, 19] on button "Next" at bounding box center [514, 16] width 42 height 19
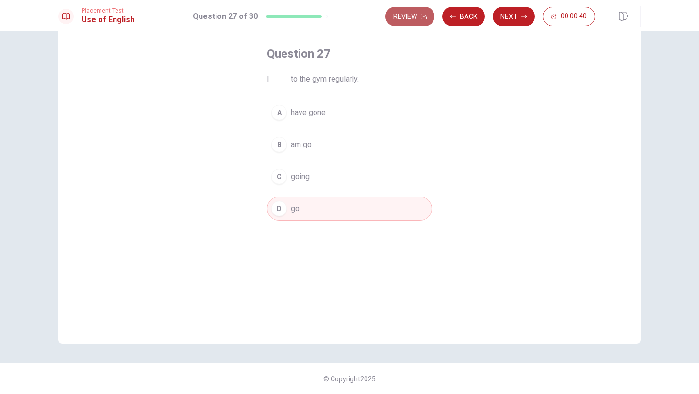
click at [403, 14] on button "Review" at bounding box center [410, 16] width 49 height 19
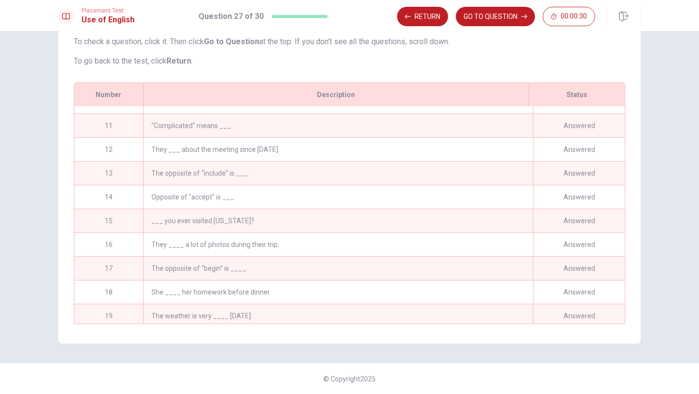
scroll to position [235, 0]
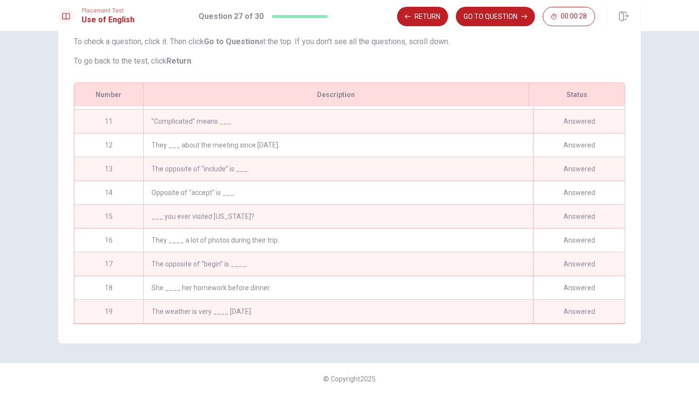
click at [362, 170] on div "The opposite of “include” is ___." at bounding box center [338, 168] width 390 height 23
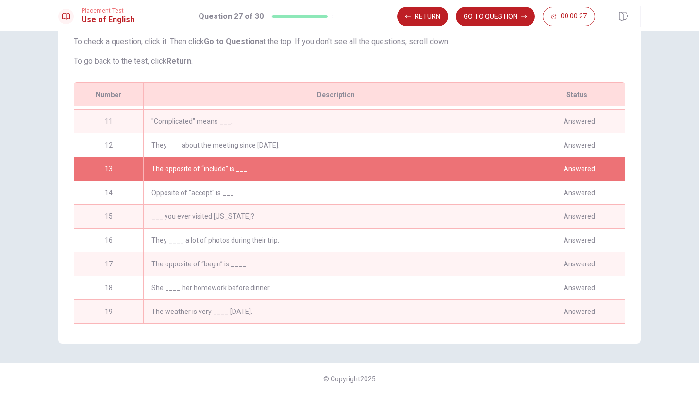
click at [362, 170] on div "The opposite of “include” is ___." at bounding box center [338, 168] width 390 height 23
click at [487, 15] on button "GO TO QUESTION" at bounding box center [495, 16] width 79 height 19
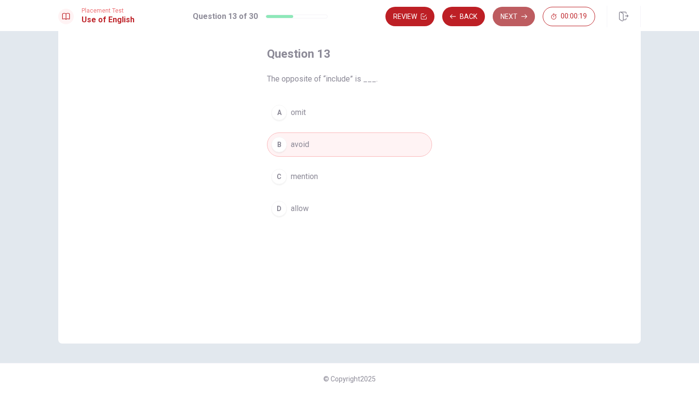
click at [511, 21] on button "Next" at bounding box center [514, 16] width 42 height 19
click at [511, 22] on button "Next" at bounding box center [514, 16] width 42 height 19
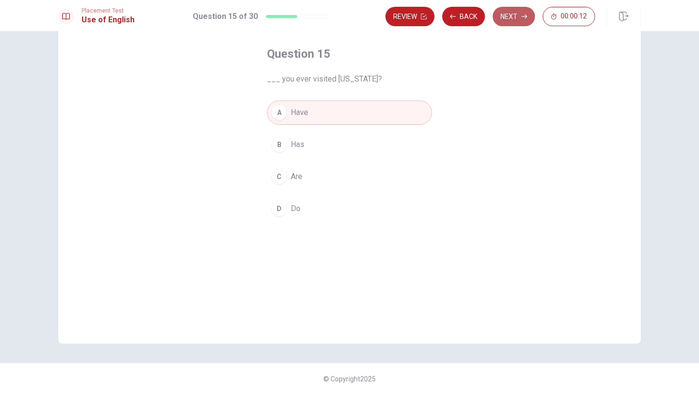
click at [511, 21] on button "Next" at bounding box center [514, 16] width 42 height 19
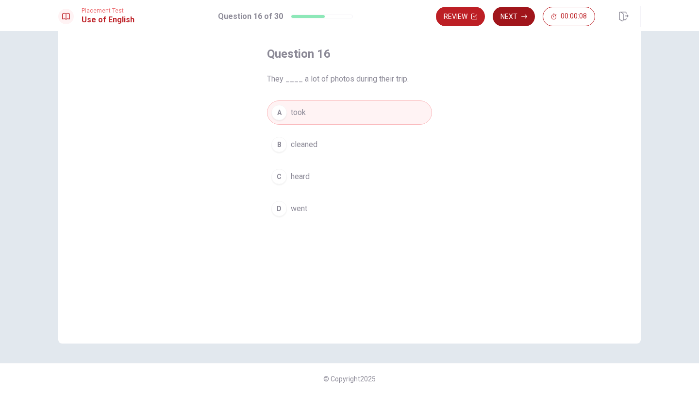
click at [511, 21] on button "Next" at bounding box center [514, 16] width 42 height 19
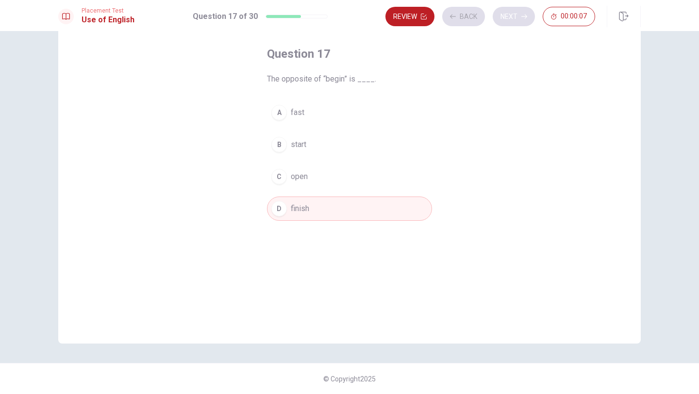
click at [511, 21] on div "Review Back Next 00:00:07" at bounding box center [491, 16] width 210 height 19
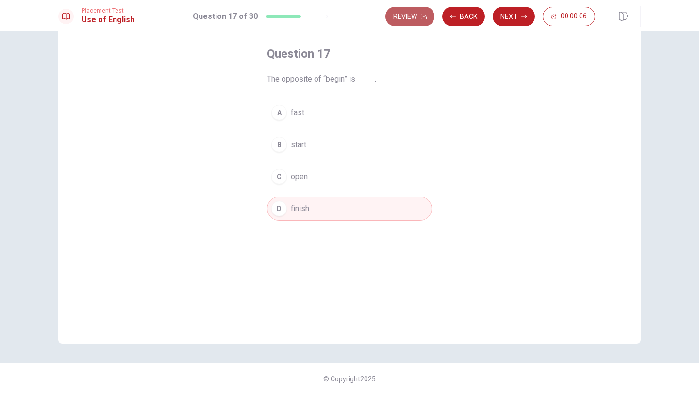
click at [407, 17] on button "Review" at bounding box center [410, 16] width 49 height 19
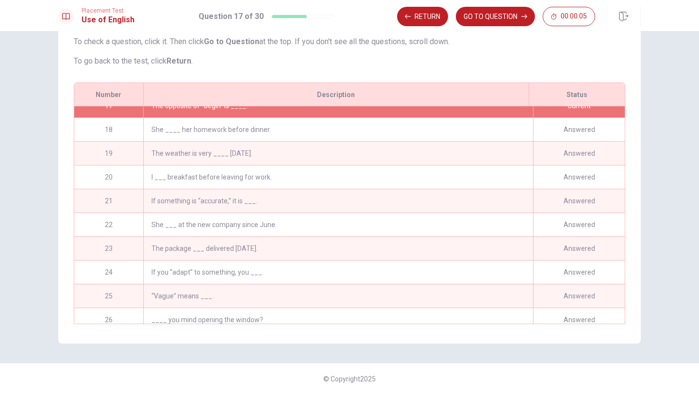
scroll to position [496, 0]
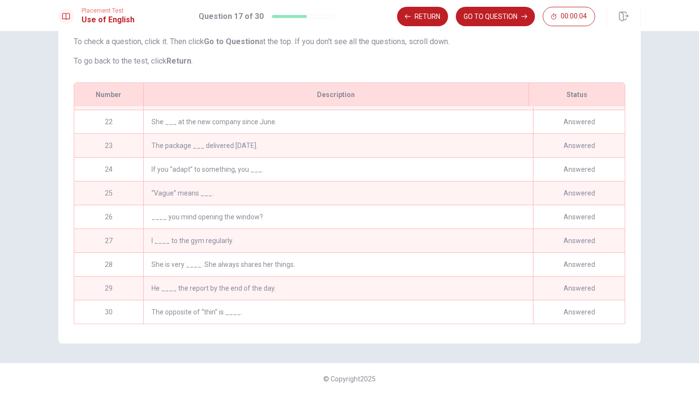
click at [311, 315] on div "The opposite of “thin” is ____." at bounding box center [338, 312] width 390 height 23
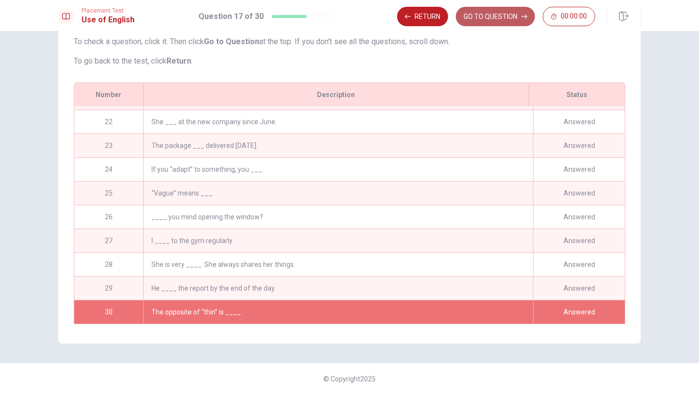
click at [485, 14] on button "GO TO QUESTION" at bounding box center [495, 16] width 79 height 19
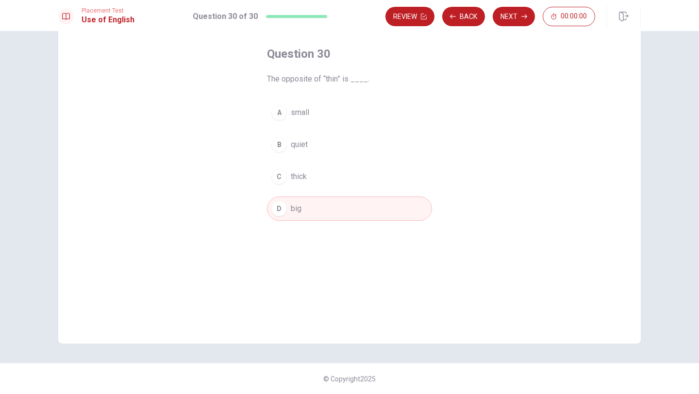
scroll to position [44, 0]
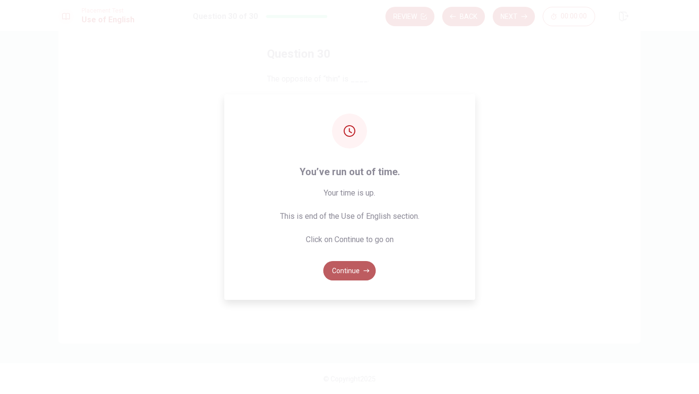
click at [335, 272] on button "Continue" at bounding box center [349, 270] width 52 height 19
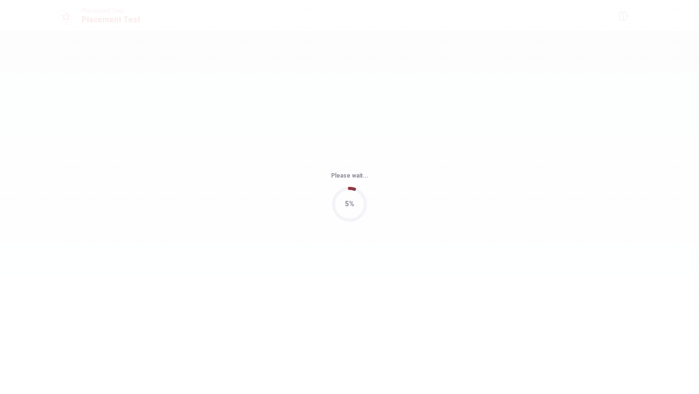
scroll to position [0, 0]
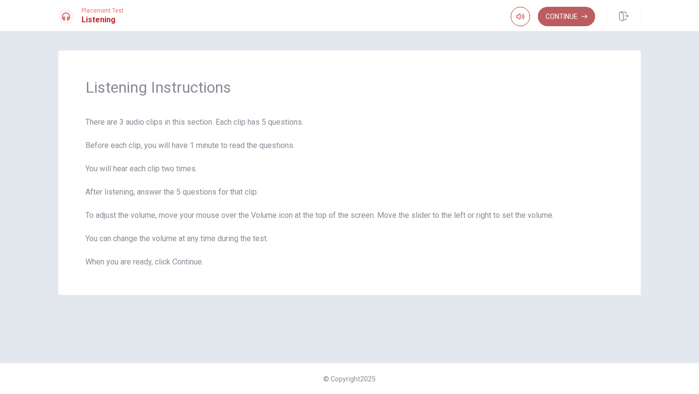
click at [563, 18] on button "Continue" at bounding box center [566, 16] width 57 height 19
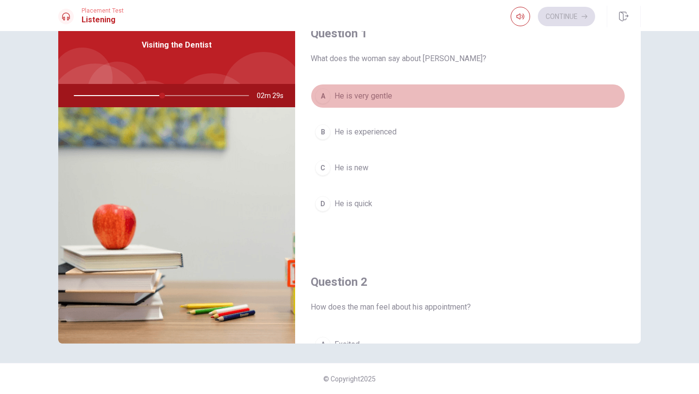
click at [323, 95] on div "A" at bounding box center [323, 96] width 16 height 16
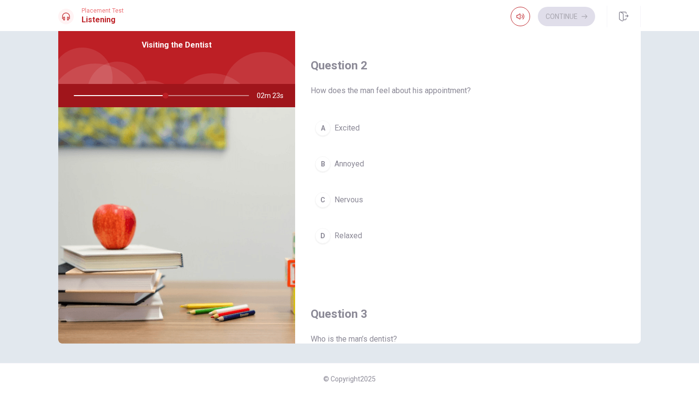
scroll to position [217, 0]
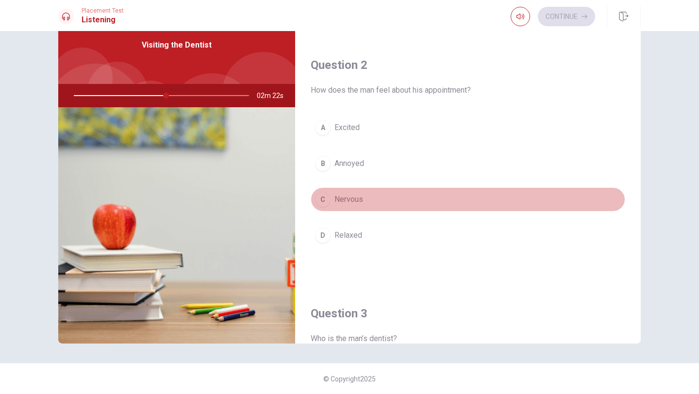
click at [332, 199] on button "C Nervous" at bounding box center [468, 199] width 315 height 24
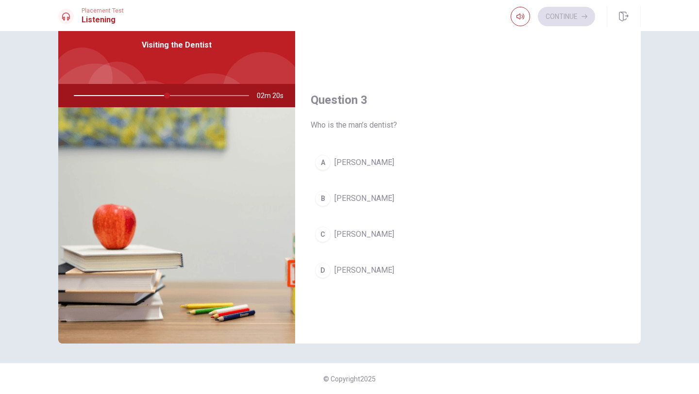
scroll to position [433, 0]
click at [324, 195] on div "B" at bounding box center [323, 196] width 16 height 16
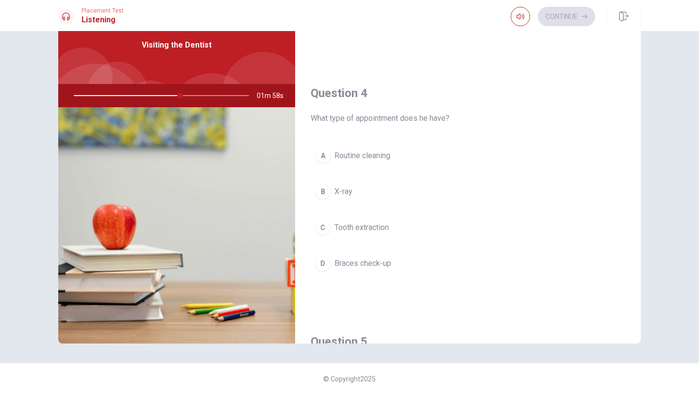
scroll to position [682, 0]
click at [518, 19] on icon "button" at bounding box center [521, 17] width 8 height 8
click at [489, 107] on div "Question 4 What type of appointment does he have?" at bounding box center [468, 108] width 315 height 39
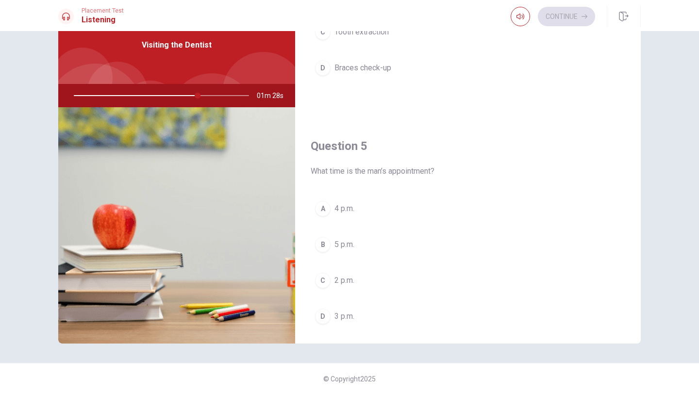
scroll to position [906, 0]
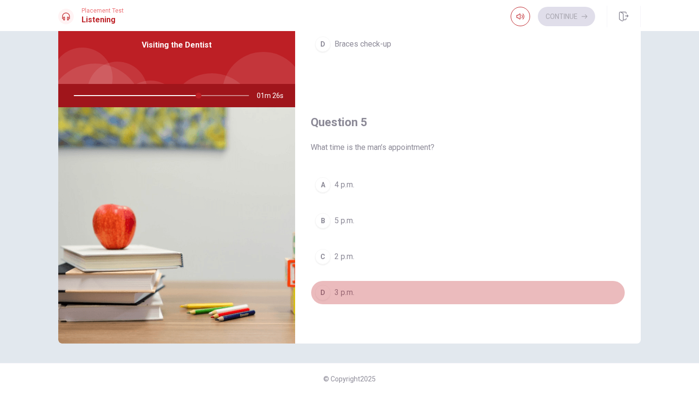
click at [342, 292] on span "3 p.m." at bounding box center [345, 293] width 20 height 12
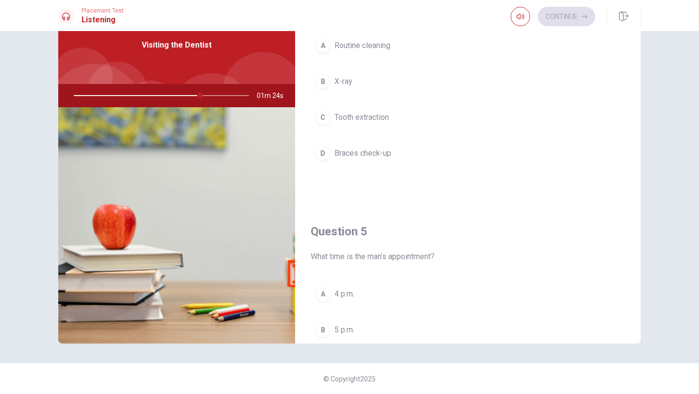
scroll to position [781, 0]
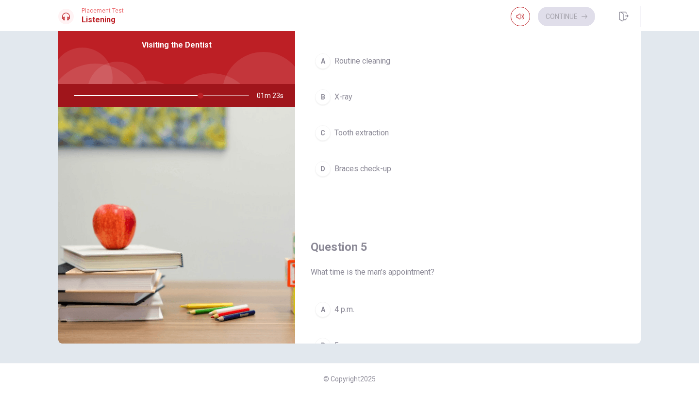
click at [174, 97] on div at bounding box center [159, 95] width 195 height 23
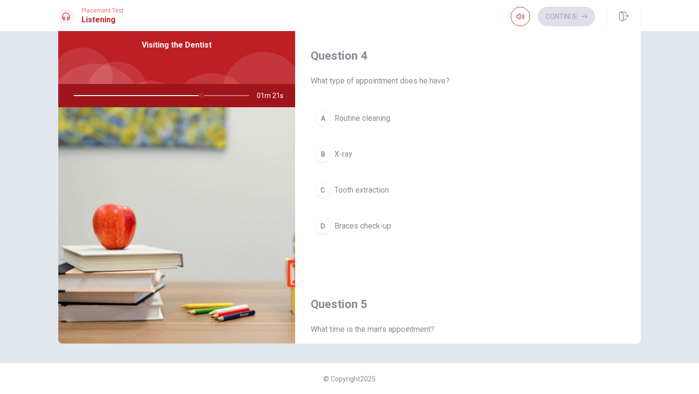
scroll to position [702, 0]
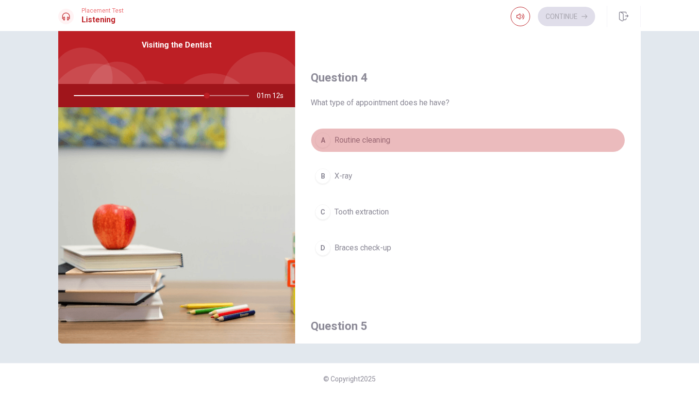
click at [385, 139] on span "Routine cleaning" at bounding box center [363, 141] width 56 height 12
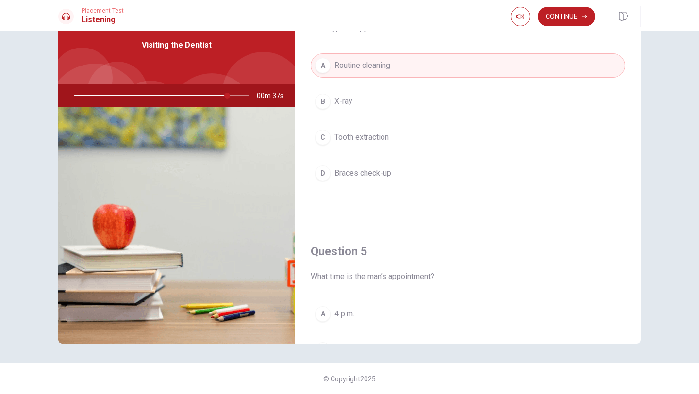
scroll to position [770, 0]
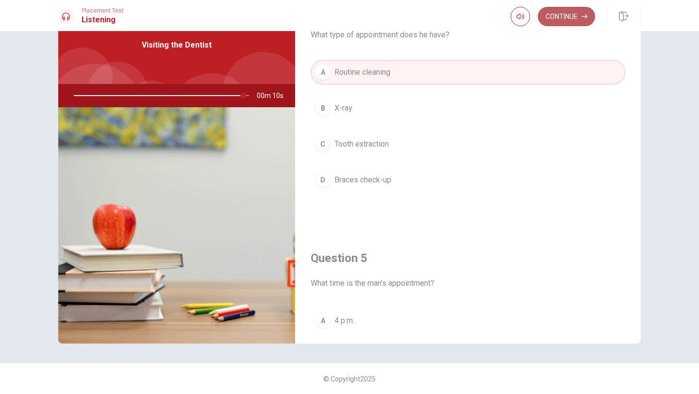
click at [568, 10] on button "Continue" at bounding box center [566, 16] width 57 height 19
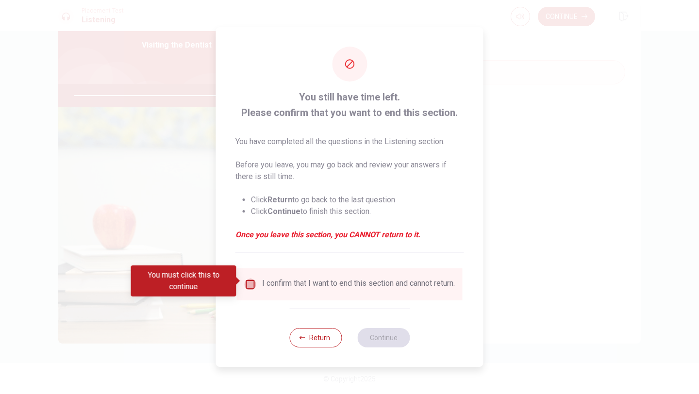
click at [247, 280] on input "You must click this to continue" at bounding box center [251, 285] width 12 height 12
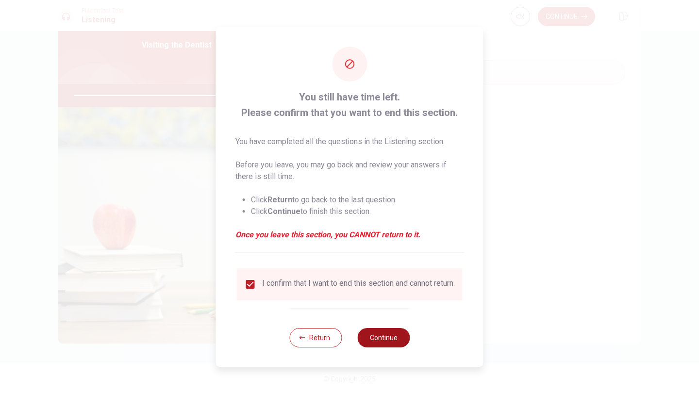
click at [372, 343] on button "Continue" at bounding box center [383, 337] width 52 height 19
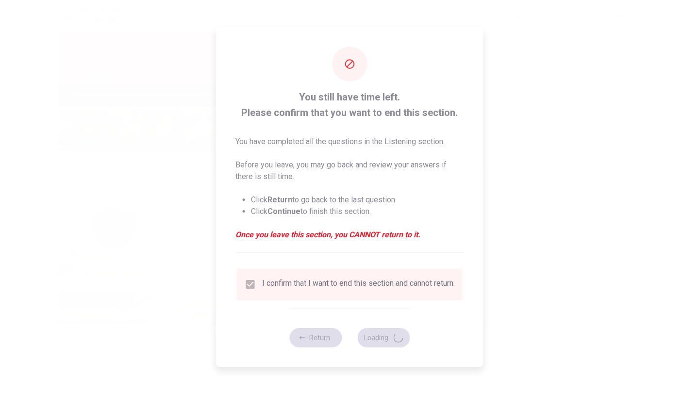
type input "99"
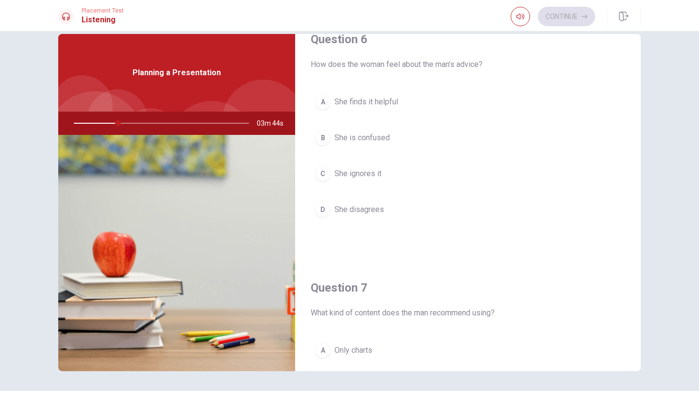
scroll to position [17, 0]
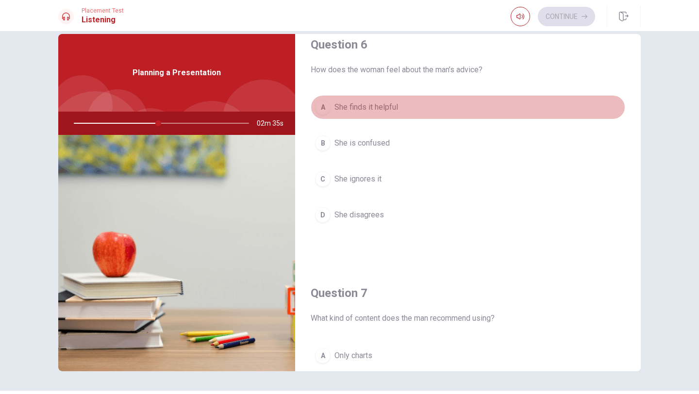
click at [369, 108] on span "She finds it helpful" at bounding box center [367, 107] width 64 height 12
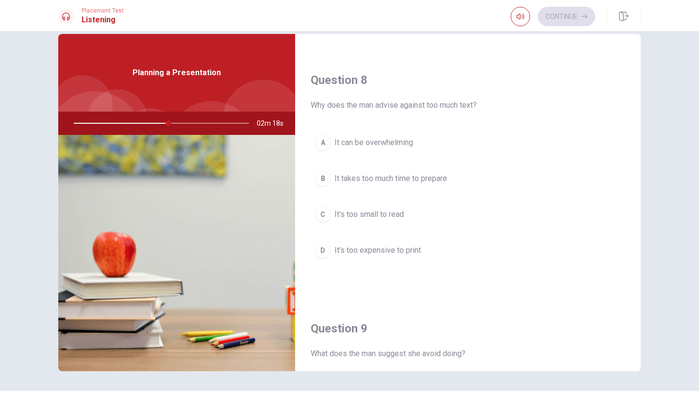
scroll to position [481, 0]
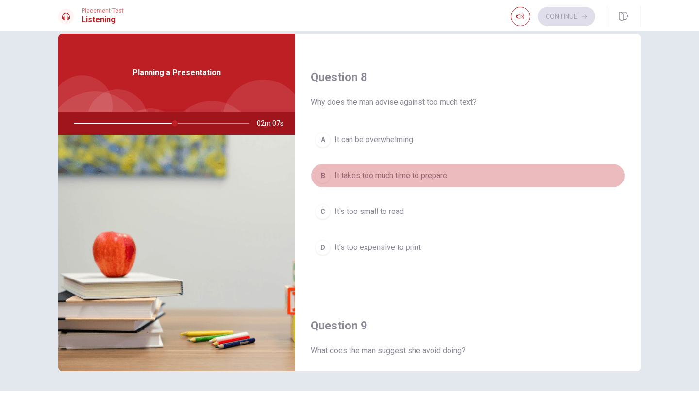
click at [370, 177] on span "It takes too much time to prepare" at bounding box center [391, 176] width 113 height 12
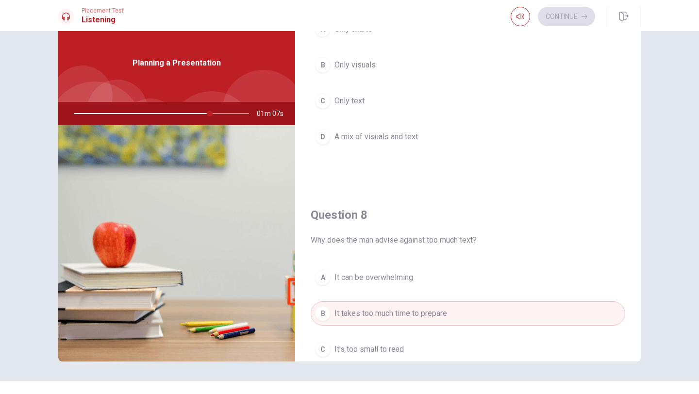
scroll to position [333, 0]
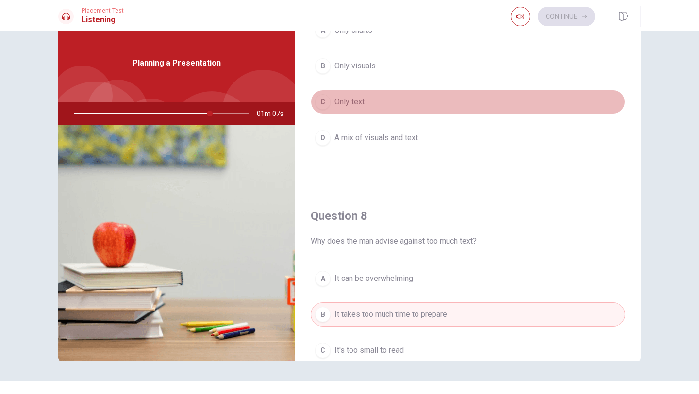
click at [353, 104] on span "Only text" at bounding box center [350, 102] width 30 height 12
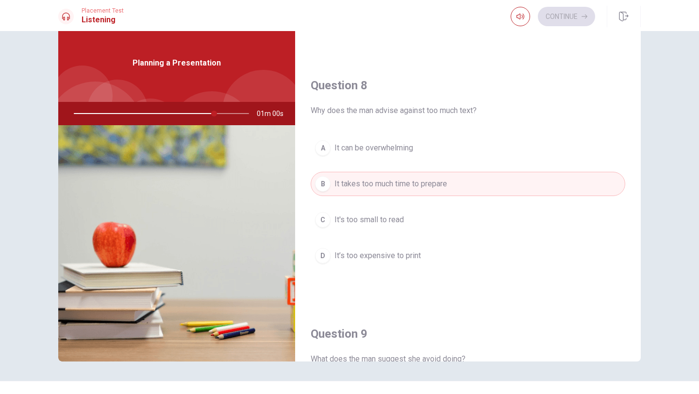
scroll to position [464, 0]
click at [378, 152] on span "It can be overwhelming" at bounding box center [374, 148] width 79 height 12
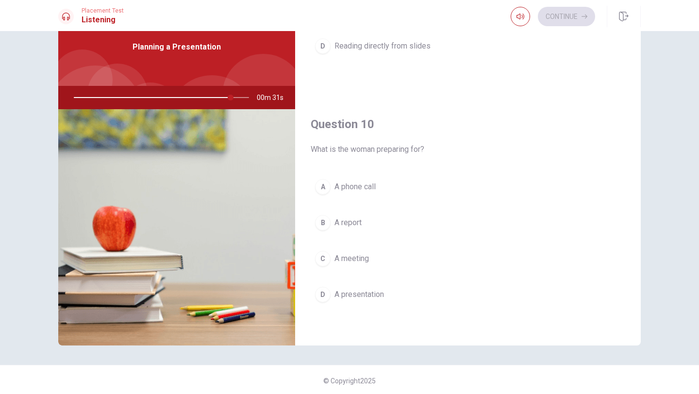
scroll to position [44, 0]
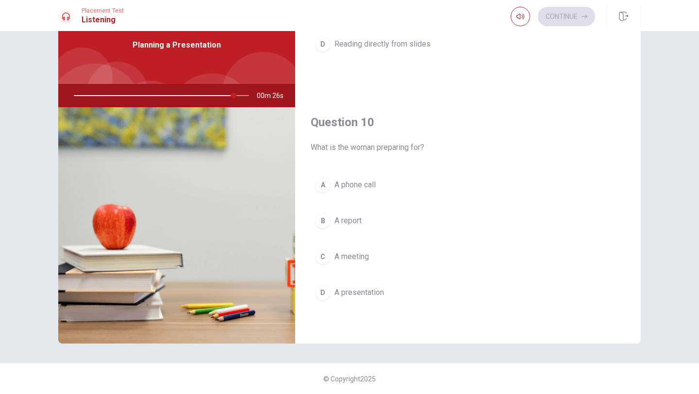
click at [373, 290] on span "A presentation" at bounding box center [360, 293] width 50 height 12
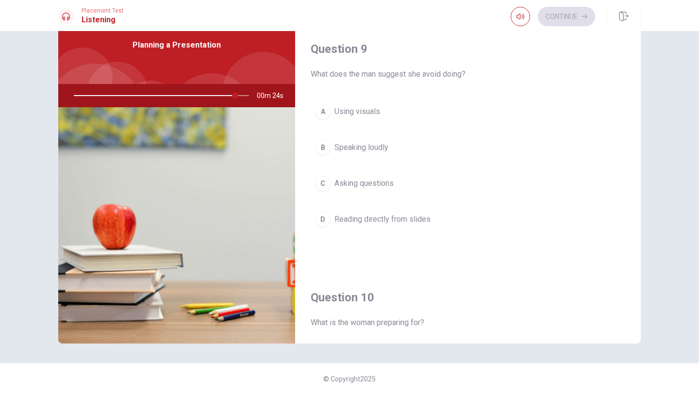
scroll to position [728, 0]
click at [379, 219] on span "Reading directly from slides" at bounding box center [383, 222] width 96 height 12
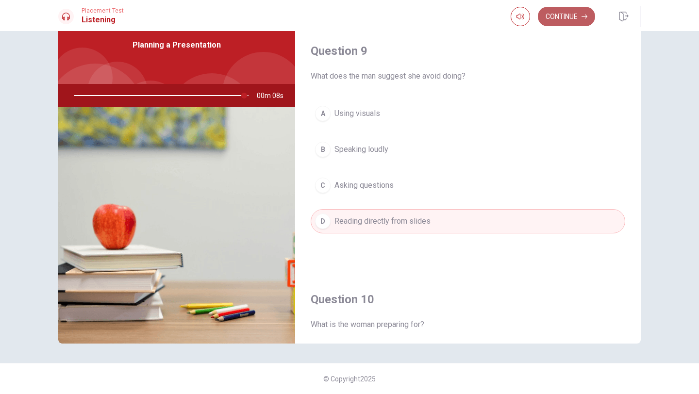
click at [557, 19] on button "Continue" at bounding box center [566, 16] width 57 height 19
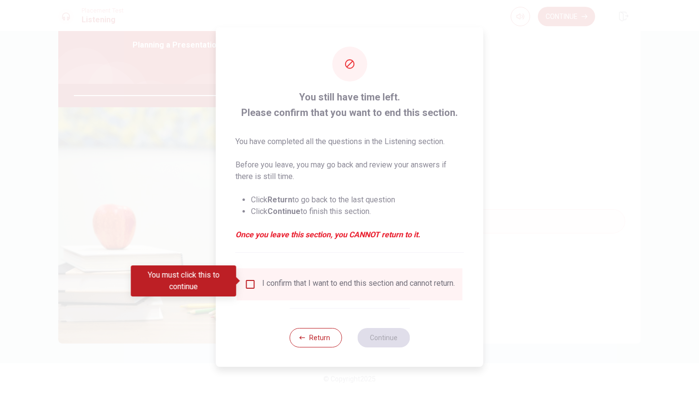
click at [248, 284] on input "You must click this to continue" at bounding box center [251, 285] width 12 height 12
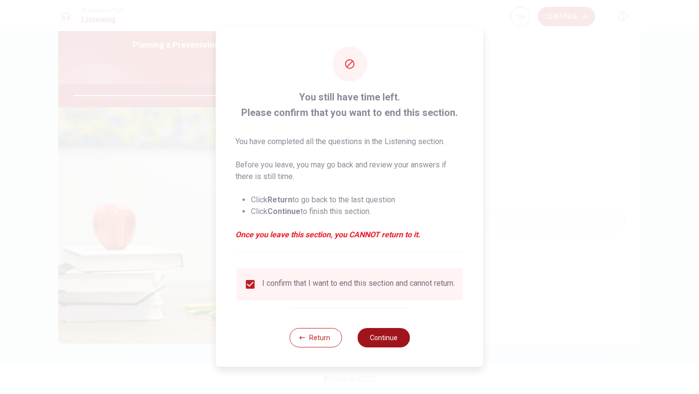
click at [386, 340] on button "Continue" at bounding box center [383, 337] width 52 height 19
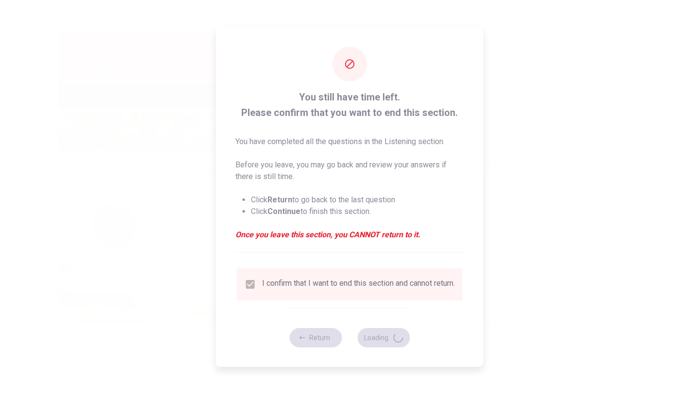
type input "99"
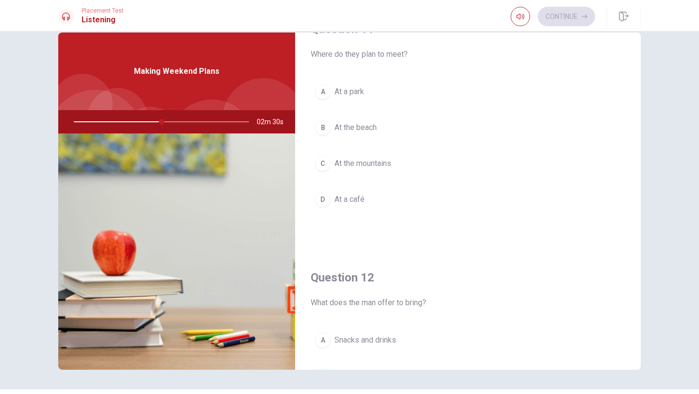
scroll to position [30, 0]
click at [352, 98] on span "At a park" at bounding box center [350, 93] width 30 height 12
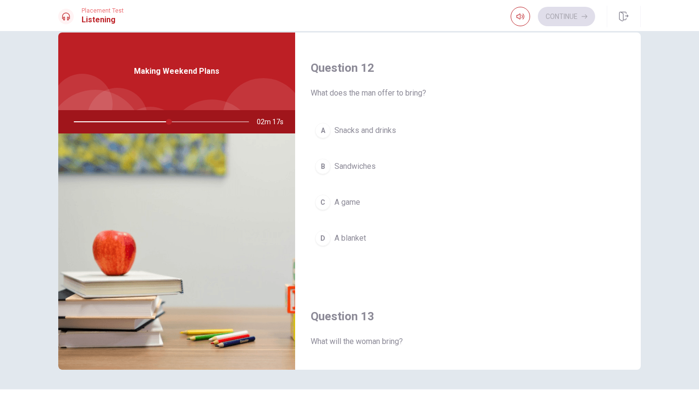
scroll to position [241, 0]
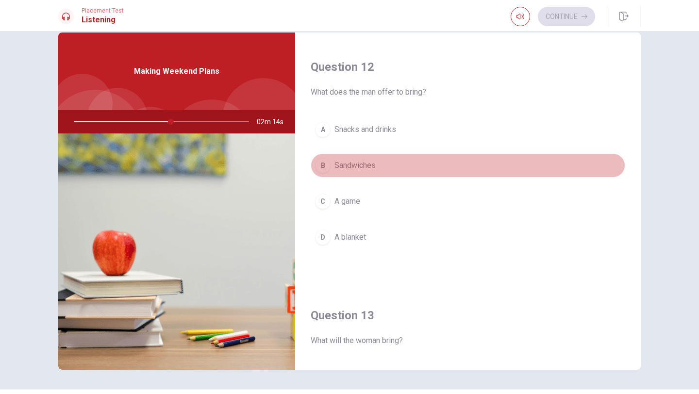
click at [355, 161] on span "Sandwiches" at bounding box center [355, 166] width 41 height 12
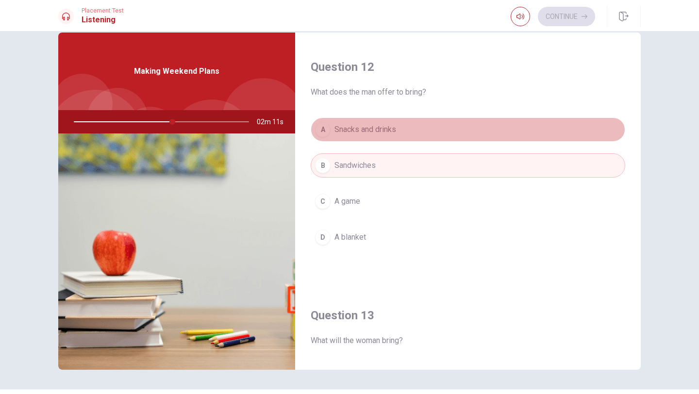
click at [362, 127] on span "Snacks and drinks" at bounding box center [366, 130] width 62 height 12
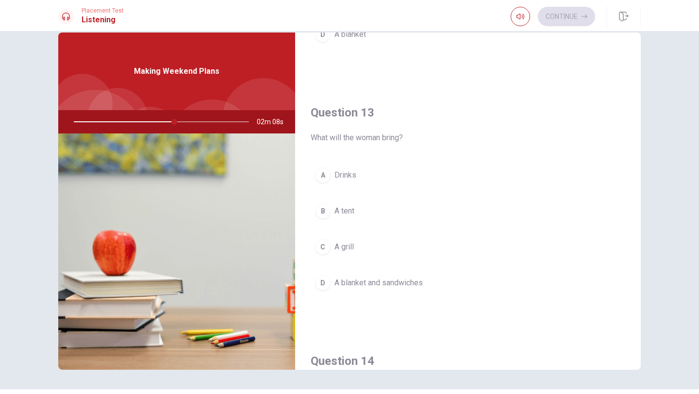
scroll to position [445, 0]
click at [385, 282] on span "A blanket and sandwiches" at bounding box center [379, 282] width 88 height 12
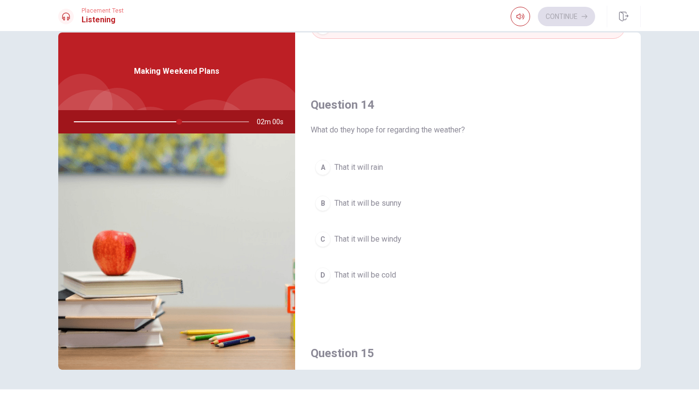
scroll to position [704, 0]
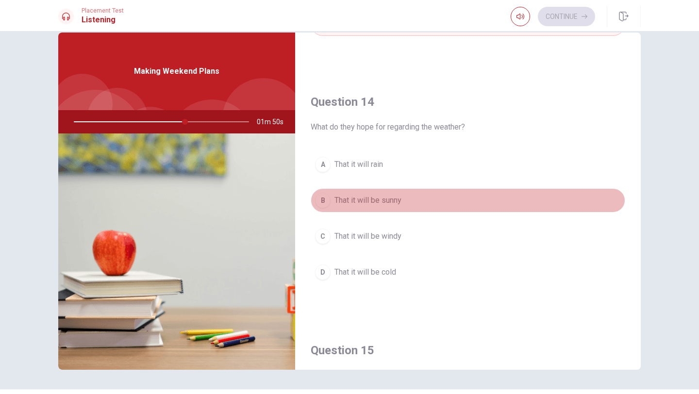
click at [379, 201] on span "That it will be sunny" at bounding box center [368, 201] width 67 height 12
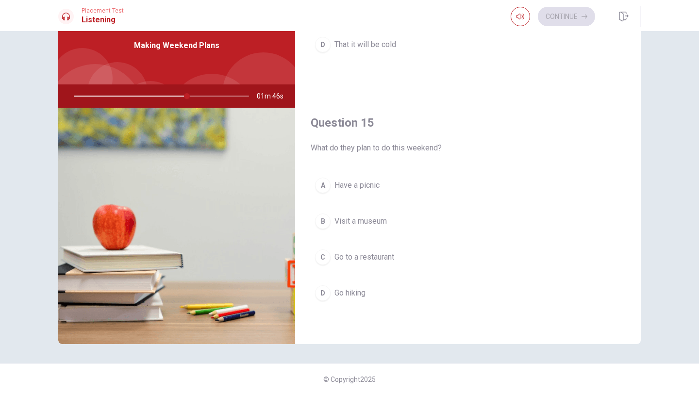
scroll to position [44, 0]
click at [370, 187] on span "Have a picnic" at bounding box center [357, 185] width 45 height 12
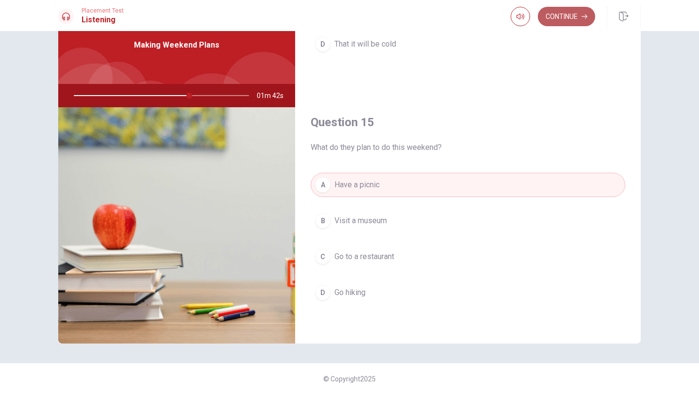
click at [552, 25] on button "Continue" at bounding box center [566, 16] width 57 height 19
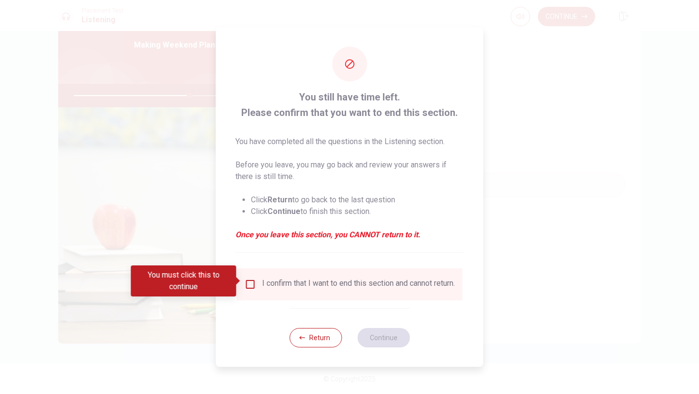
click at [248, 283] on input "You must click this to continue" at bounding box center [251, 285] width 12 height 12
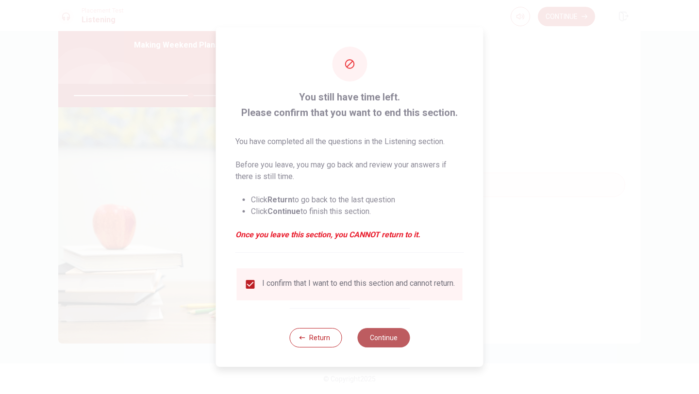
click at [380, 337] on button "Continue" at bounding box center [383, 337] width 52 height 19
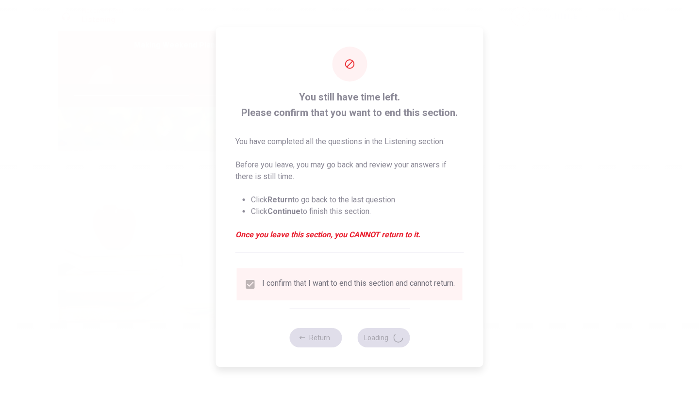
type input "68"
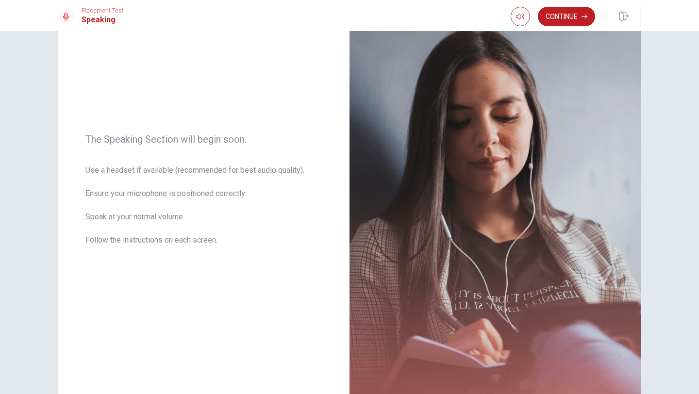
scroll to position [67, 0]
click at [525, 15] on button "button" at bounding box center [520, 16] width 19 height 19
click at [470, 155] on img at bounding box center [495, 194] width 291 height 423
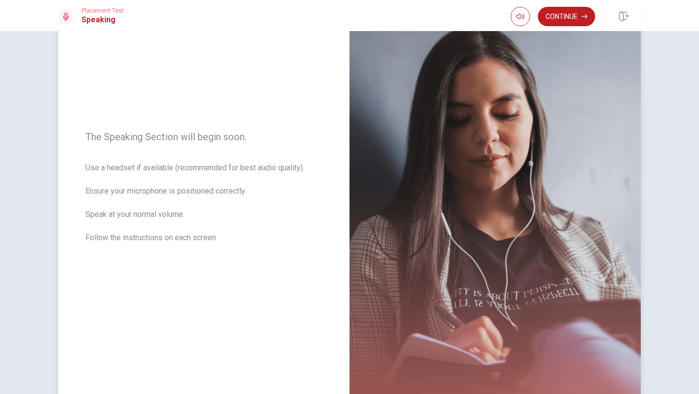
scroll to position [64, 0]
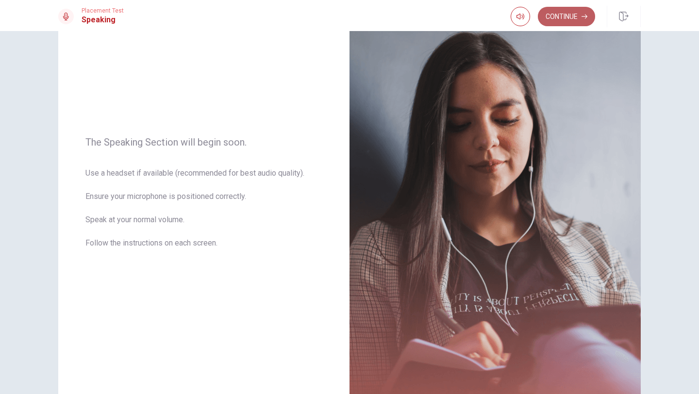
click at [574, 14] on button "Continue" at bounding box center [566, 16] width 57 height 19
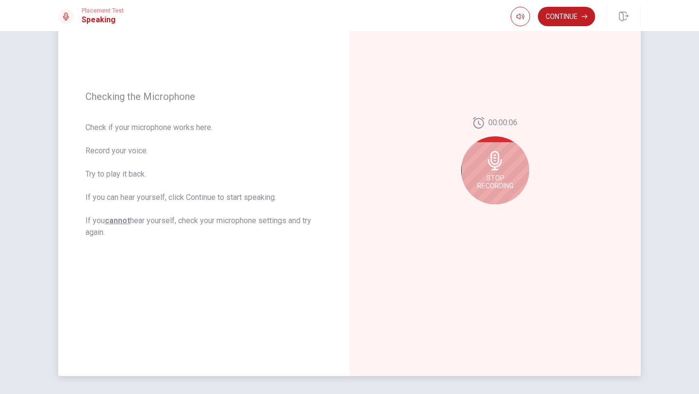
scroll to position [98, 0]
click at [498, 172] on div "Stop Recording" at bounding box center [495, 170] width 68 height 68
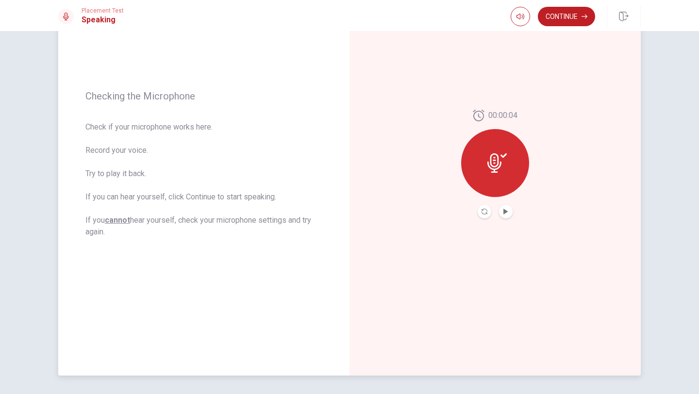
click at [495, 170] on icon at bounding box center [495, 162] width 14 height 19
click at [506, 211] on icon "Play Audio" at bounding box center [506, 212] width 4 height 6
click at [565, 15] on button "Continue" at bounding box center [566, 16] width 57 height 19
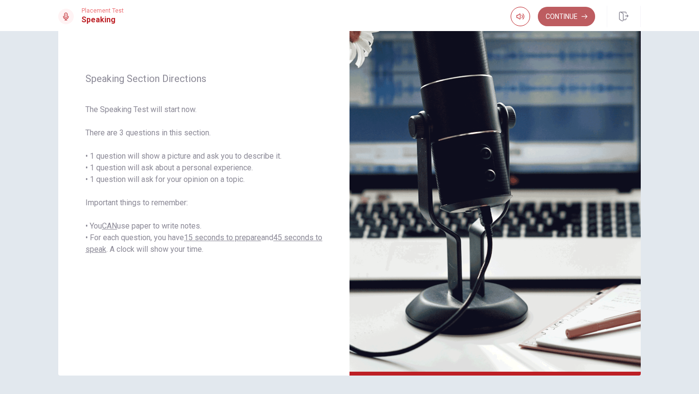
click at [565, 11] on button "Continue" at bounding box center [566, 16] width 57 height 19
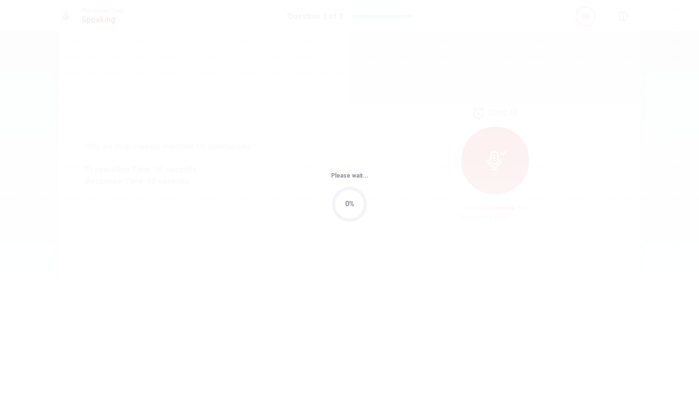
scroll to position [0, 0]
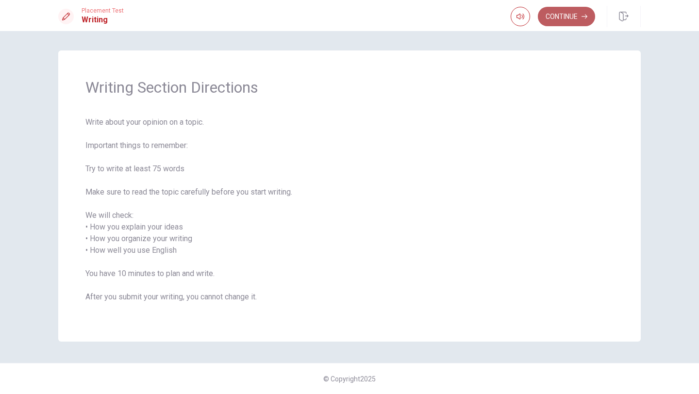
click at [557, 18] on button "Continue" at bounding box center [566, 16] width 57 height 19
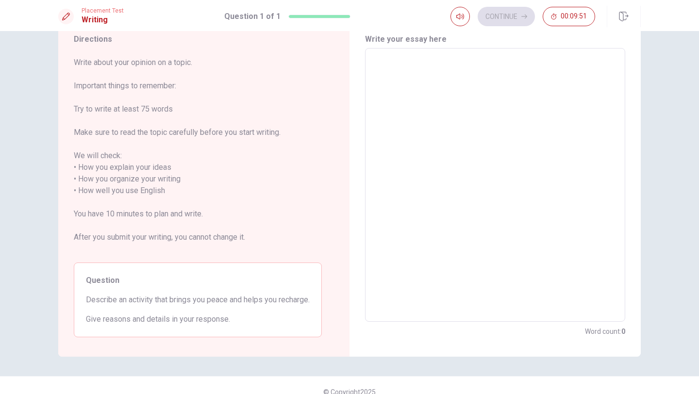
scroll to position [38, 0]
click at [450, 95] on textarea at bounding box center [495, 183] width 247 height 258
click at [451, 88] on textarea at bounding box center [495, 183] width 247 height 258
type textarea "i"
type textarea "x"
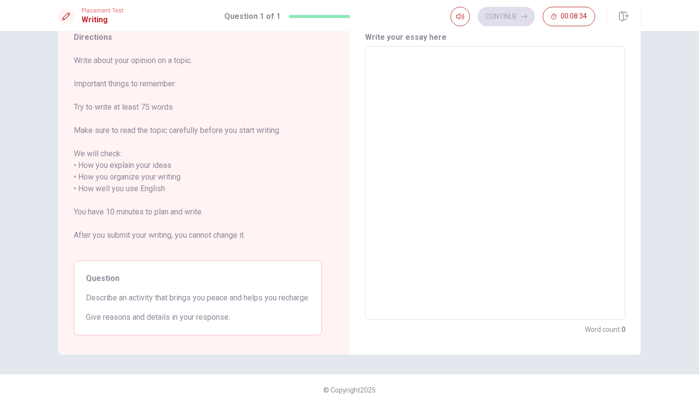
type textarea "i"
type textarea "x"
type textarea "I"
type textarea "x"
type textarea "I"
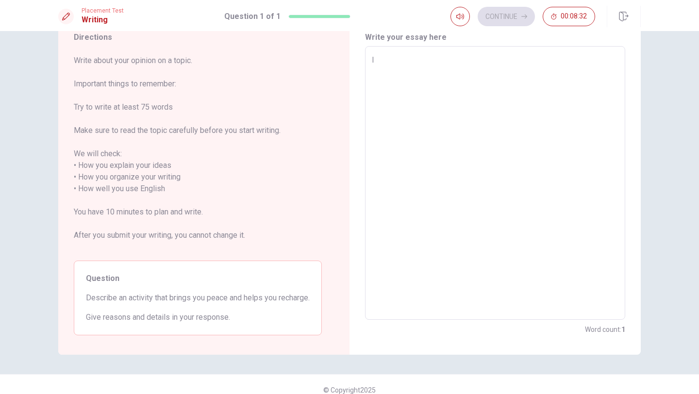
type textarea "x"
type textarea "I u"
type textarea "x"
type textarea "I us"
type textarea "x"
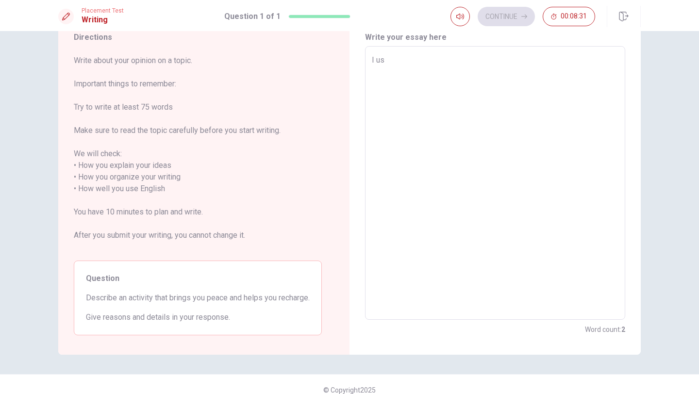
type textarea "I usu"
type textarea "x"
type textarea "I usul"
type textarea "x"
type textarea "I usull"
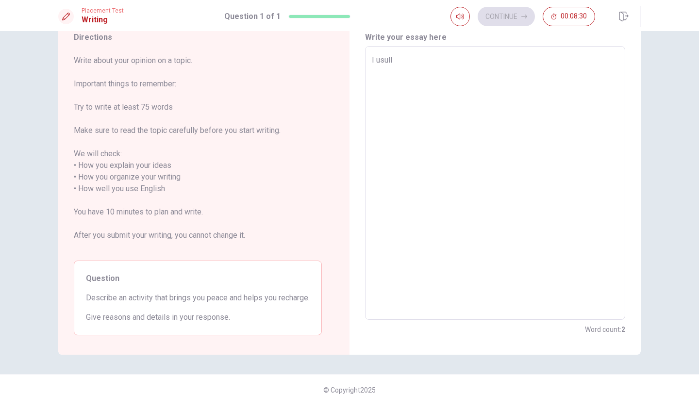
type textarea "x"
type textarea "I usulll"
type textarea "x"
type textarea "I usullly"
type textarea "x"
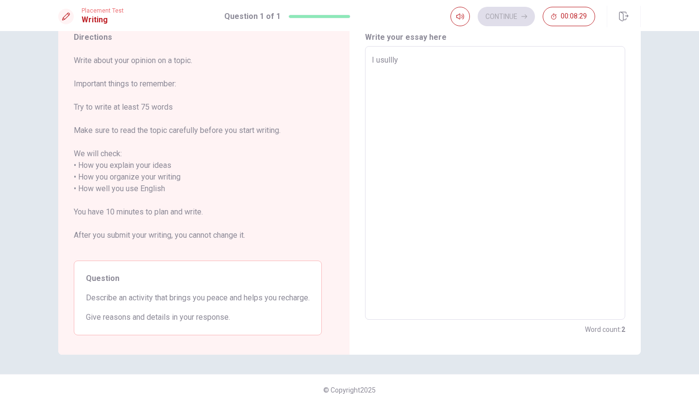
type textarea "I usullly"
type textarea "x"
type textarea "I usullly l"
type textarea "x"
type textarea "I usullly li"
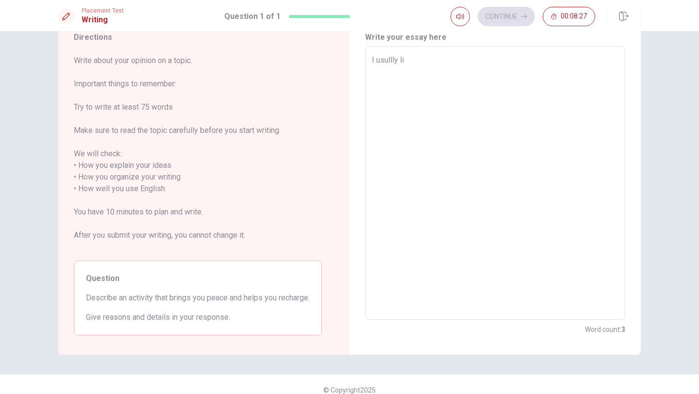
type textarea "x"
type textarea "I usullly lik"
type textarea "x"
type textarea "I usullly like"
type textarea "x"
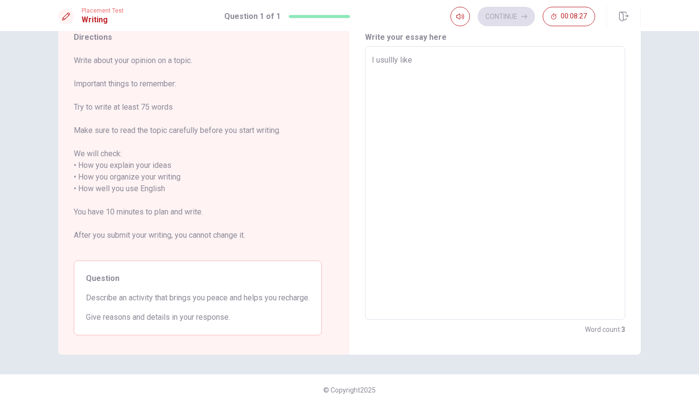
type textarea "I usullly like"
type textarea "x"
type textarea "I usullly like t"
type textarea "x"
type textarea "I usullly like to"
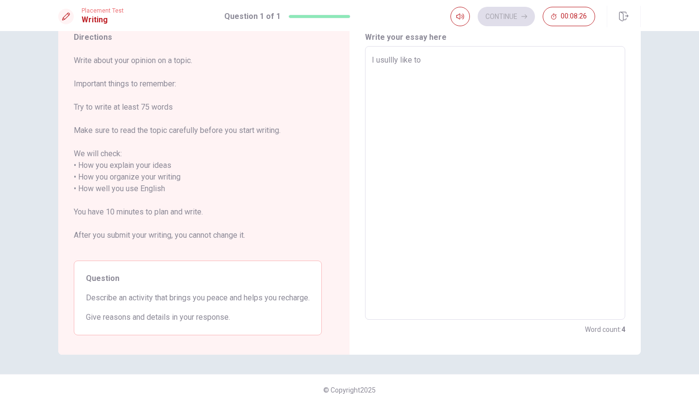
type textarea "x"
type textarea "I usullly like to"
type textarea "x"
type textarea "I usullly like to d"
type textarea "x"
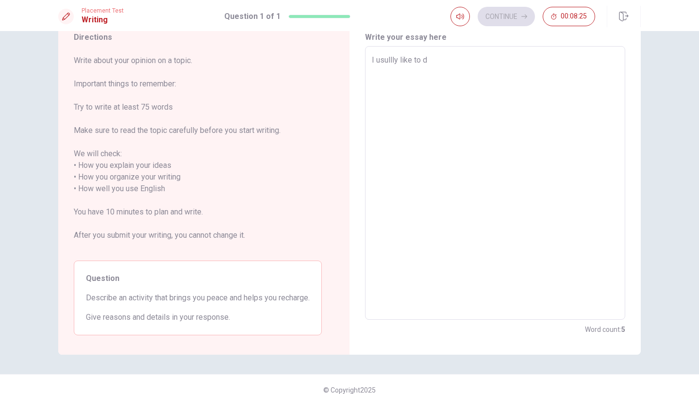
type textarea "I usullly like to do"
type textarea "x"
type textarea "I usullly like to do"
type textarea "x"
type textarea "I usullly like to do m"
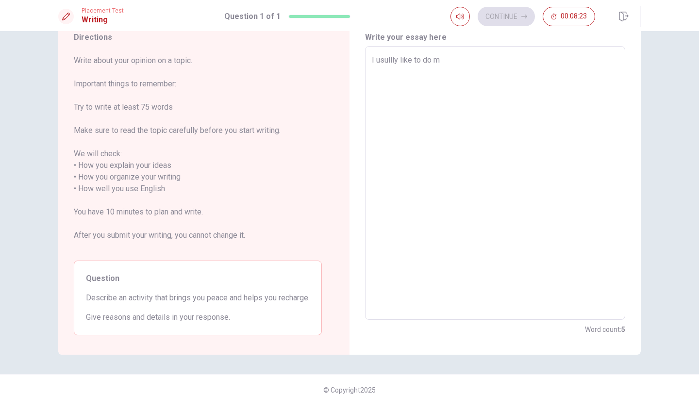
type textarea "x"
type textarea "I usullly like to do me"
type textarea "x"
type textarea "I usullly like to do med"
type textarea "x"
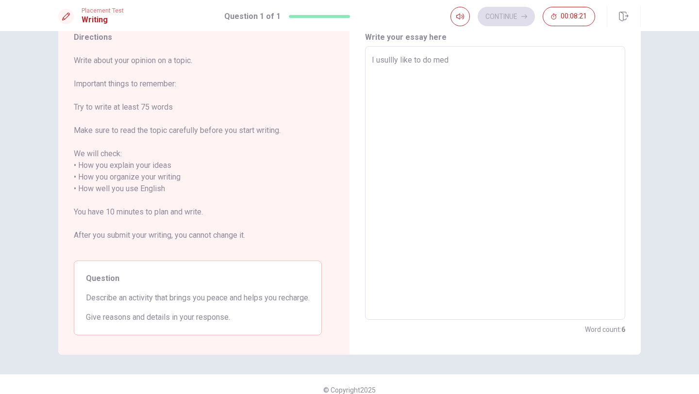
type textarea "I usullly like to do medi"
type textarea "x"
type textarea "I usullly like to do medit"
type textarea "x"
type textarea "I usullly like to do medita"
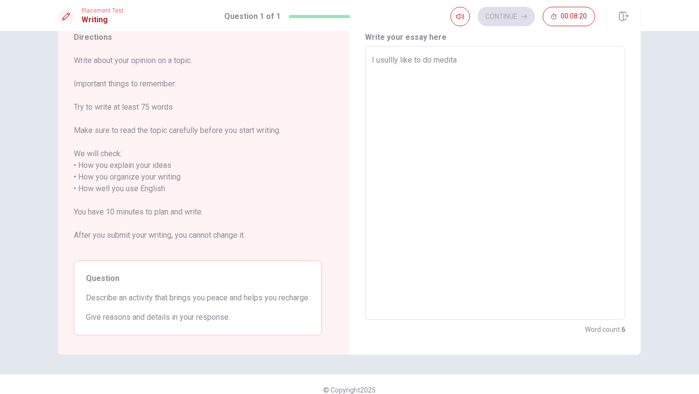
type textarea "x"
type textarea "I usullly like to do meditat"
type textarea "x"
type textarea "I usullly like to do meditati"
type textarea "x"
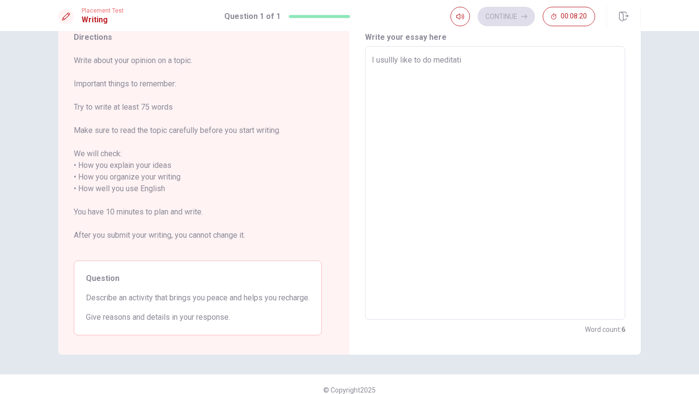
type textarea "I usullly like to do meditatio"
type textarea "x"
type textarea "I usullly like to do meditation"
type textarea "x"
type textarea "I usullly like to do meditations"
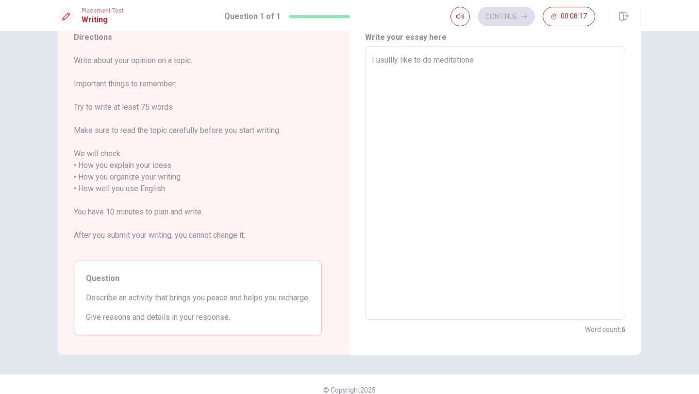
type textarea "x"
type textarea "I usullly like to do meditation"
type textarea "x"
type textarea "I usullly like to do meditations"
type textarea "x"
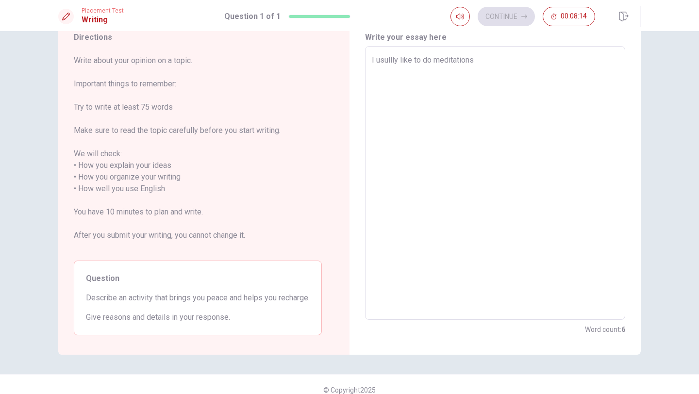
type textarea "I usullly like to do meditations"
type textarea "x"
type textarea "I usullly like to do meditations ,"
type textarea "x"
type textarea "I usullly like to do meditations ,"
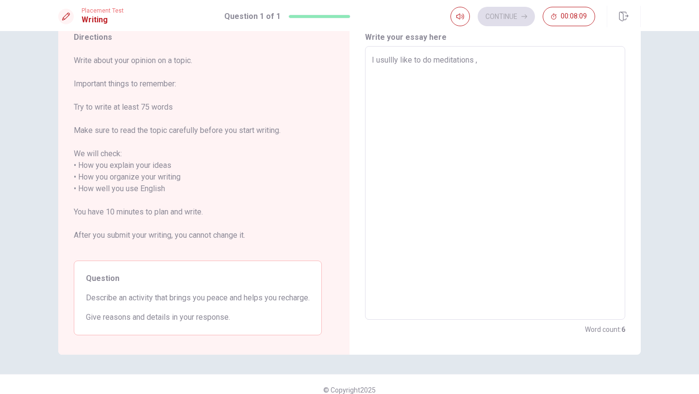
type textarea "x"
type textarea "I usullly like to do meditations ,"
type textarea "x"
type textarea "I usullly like to do meditations"
type textarea "x"
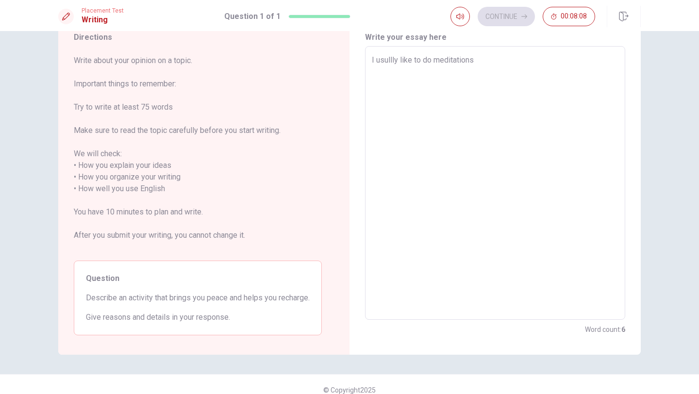
type textarea "I usullly like to do meditations"
type textarea "x"
type textarea "I usullly like to do meditations,"
type textarea "x"
type textarea "I usullly like to do meditations"
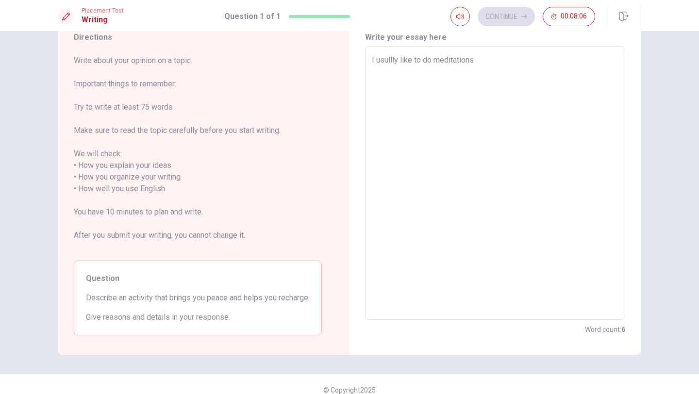
type textarea "x"
type textarea "I usullly like to do meditations."
type textarea "x"
type textarea "I usullly like to do meditations"
type textarea "x"
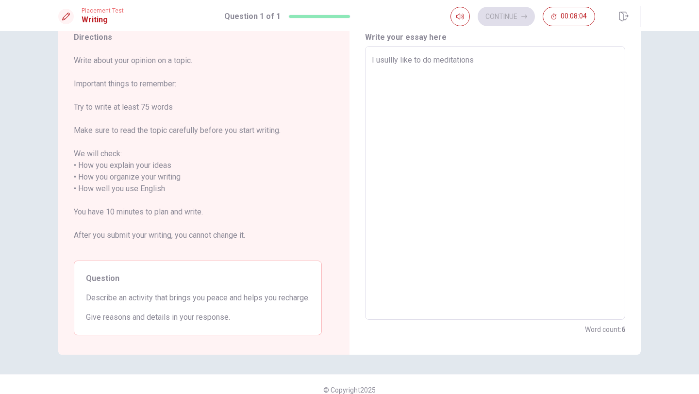
type textarea "I usullly like to do meditations,"
type textarea "x"
type textarea "I usullly like to do meditations,"
type textarea "x"
type textarea "I usullly like to do meditations, w"
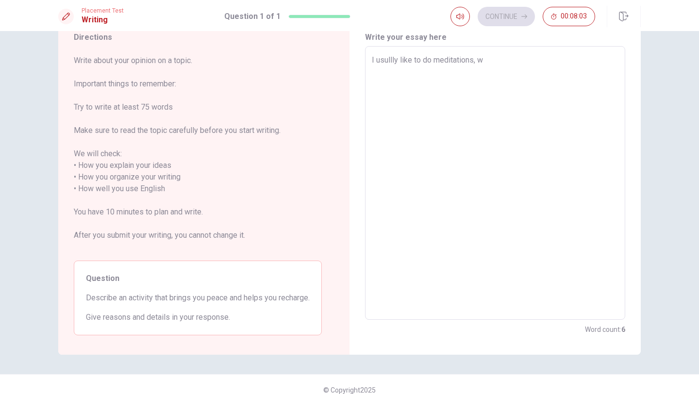
type textarea "x"
type textarea "I usullly like to do meditations, wh"
type textarea "x"
type textarea "I usullly like to do meditations, whe"
type textarea "x"
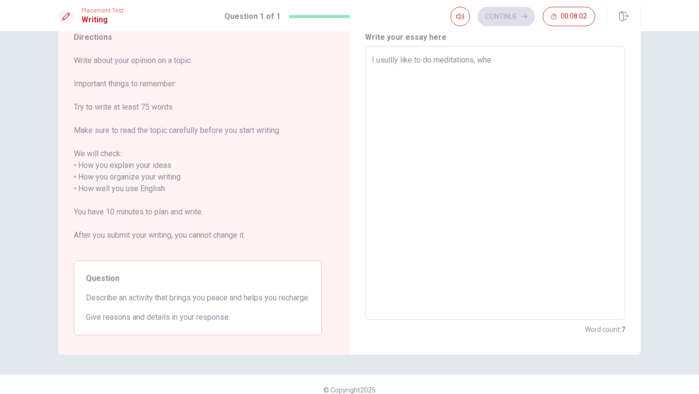
type textarea "I usullly like to do meditations, when"
type textarea "x"
type textarea "I usullly like to do meditations, when"
type textarea "x"
type textarea "I usullly like to do meditations, when I"
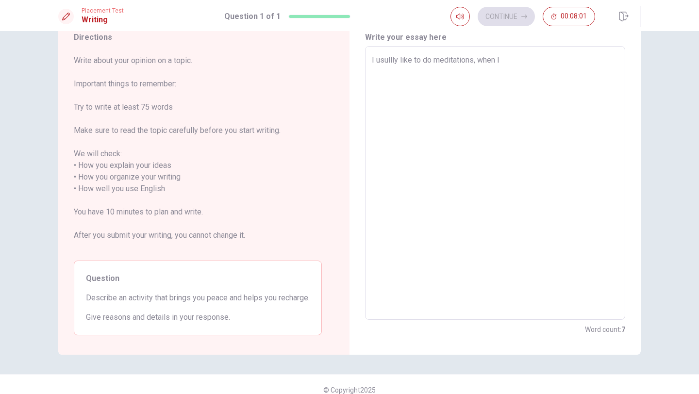
type textarea "x"
type textarea "I usullly like to do meditations, when I"
type textarea "x"
type textarea "I usullly like to do meditations, when I f"
type textarea "x"
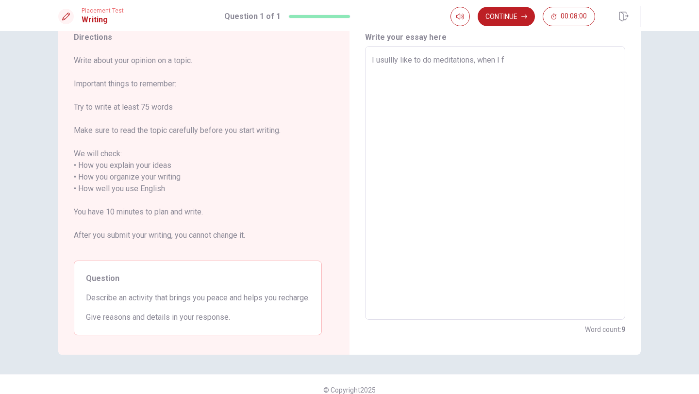
type textarea "I usullly like to do meditations, when I fe"
type textarea "x"
type textarea "I usullly like to do meditations, when I fel"
type textarea "x"
type textarea "I usullly like to do meditations, when I fell"
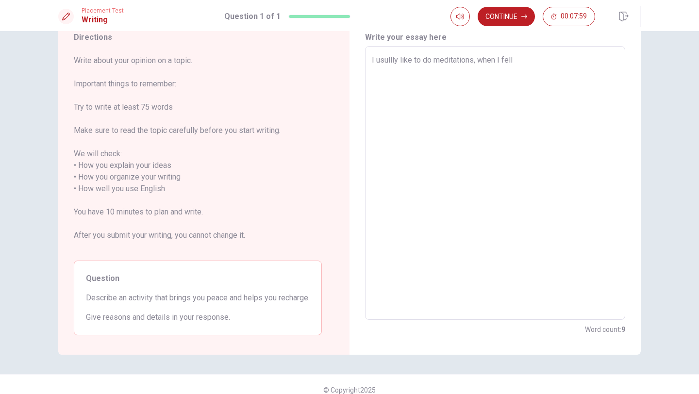
type textarea "x"
type textarea "I usullly like to do meditations, when I fell"
type textarea "x"
type textarea "I usullly like to do meditations, when I fell"
type textarea "x"
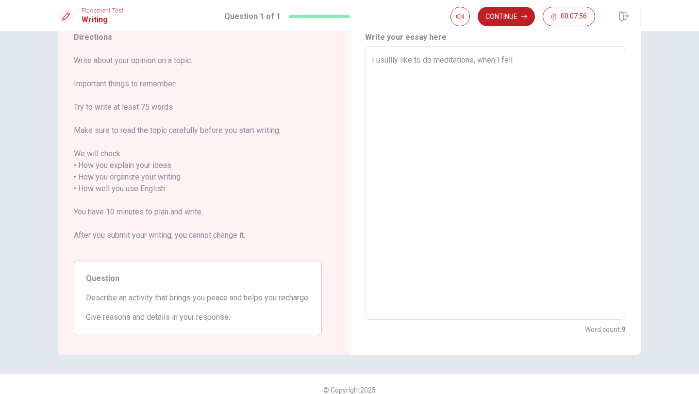
type textarea "I usullly like to do meditations, when I fel"
type textarea "x"
type textarea "I usullly like to do meditations, when I fe"
type textarea "x"
type textarea "I usullly like to do meditations, when I f"
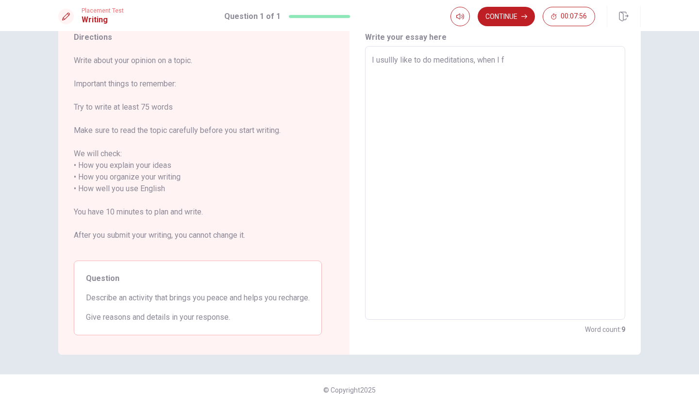
type textarea "x"
type textarea "I usullly like to do meditations, when I fe"
type textarea "x"
type textarea "I usullly like to do meditations, when I fee"
type textarea "x"
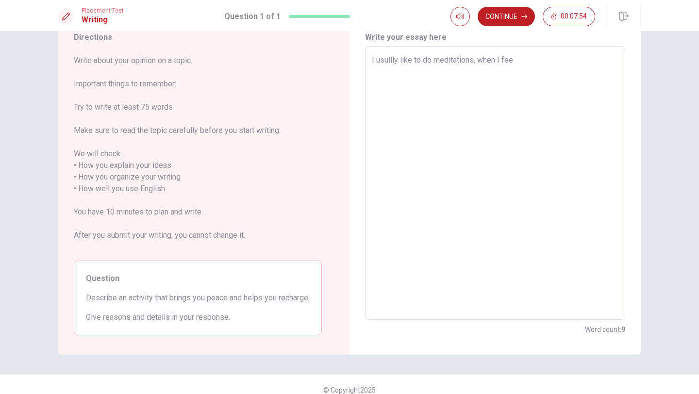
type textarea "I usullly like to do meditations, when I feel"
type textarea "x"
type textarea "I usullly like to do meditations, when I feel"
type textarea "x"
type textarea "I usullly like to do meditations, when I feel a"
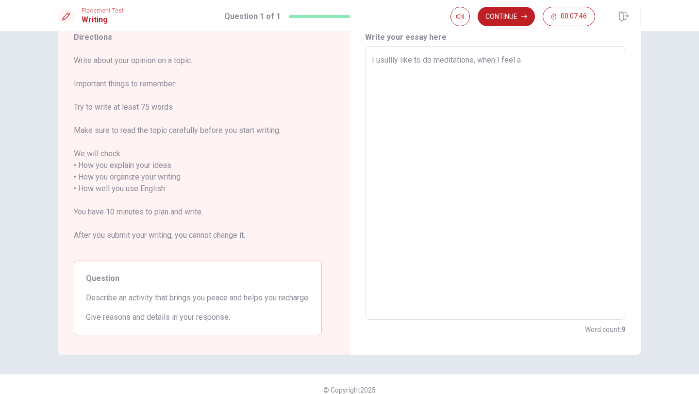
type textarea "x"
type textarea "I usullly like to do meditations, when I feel an"
type textarea "x"
type textarea "I usullly like to do meditations, when I feel a"
type textarea "x"
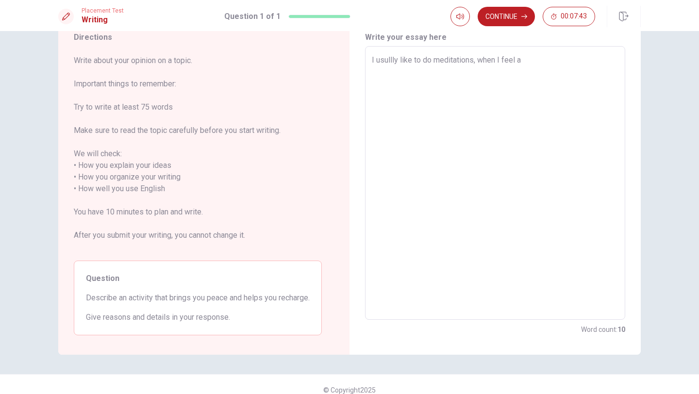
type textarea "I usullly like to do meditations, when I feel"
type textarea "x"
type textarea "I usullly like to do meditations, when I feel u"
type textarea "x"
type textarea "I usullly like to do meditations, when I feel un"
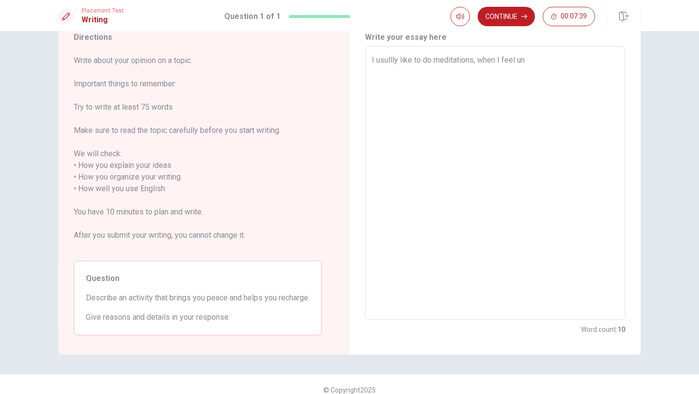
type textarea "x"
type textarea "I usullly like to do meditations, when I feel unc"
type textarea "x"
type textarea "I usullly like to do meditations, when I feel unco"
type textarea "x"
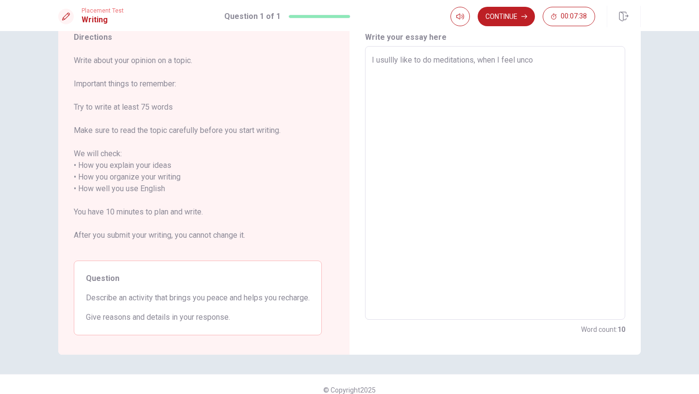
type textarea "I usullly like to do meditations, when I feel uncon"
type textarea "x"
type textarea "I usullly like to do meditations, when I feel unconf"
type textarea "x"
type textarea "I usullly like to do meditations, when I feel unconfu"
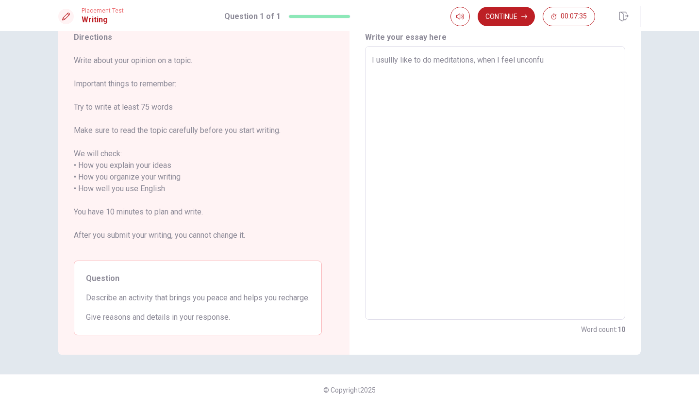
type textarea "x"
type textarea "I usullly like to do meditations, when I feel unconf"
type textarea "x"
type textarea "I usullly like to do meditations, when I feel uncon"
type textarea "x"
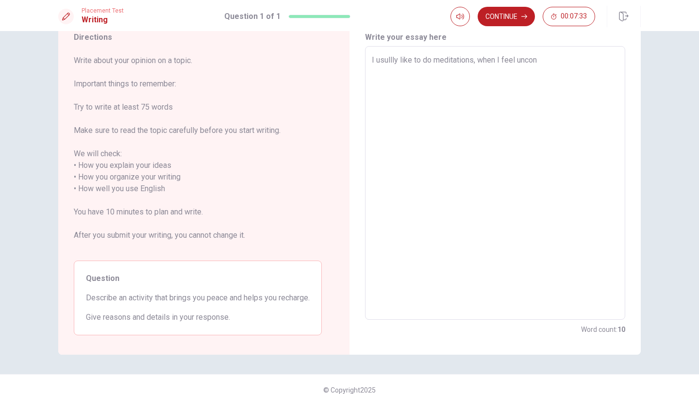
type textarea "I usullly like to do meditations, when I feel unco"
type textarea "x"
type textarea "I usullly like to do meditations, when I feel unc"
type textarea "x"
type textarea "I usullly like to do meditations, when I feel un"
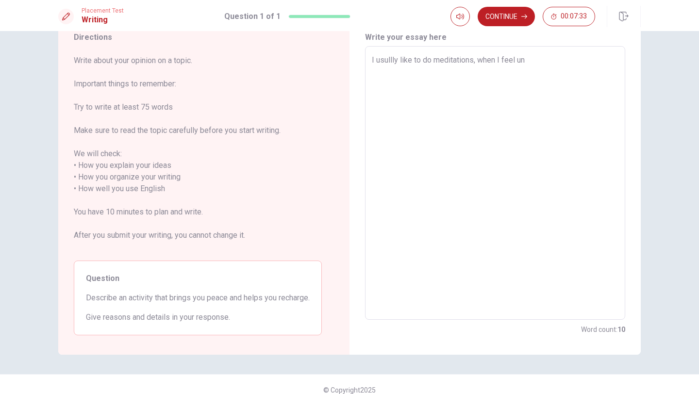
type textarea "x"
type textarea "I usullly like to do meditations, when I feel u"
type textarea "x"
type textarea "I usullly like to do meditations, when I feel"
type textarea "x"
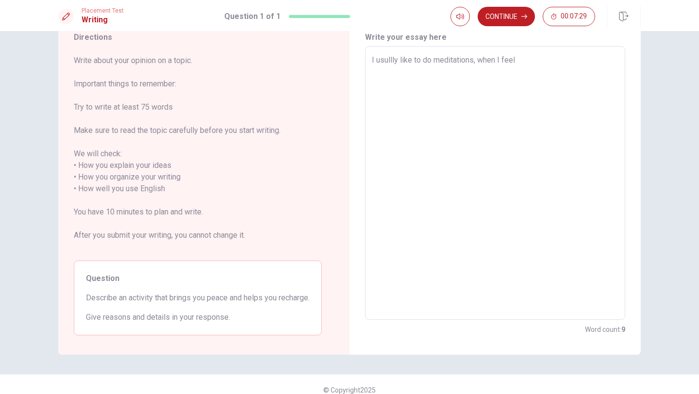
type textarea "I usullly like to do meditations, when I feel b"
type textarea "x"
type textarea "I usullly like to do meditations, when I feel be"
type textarea "x"
type textarea "I usullly like to do meditations, when I feel b"
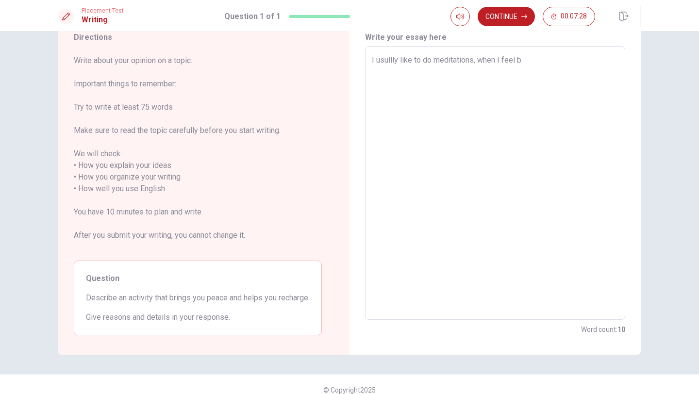
type textarea "x"
type textarea "I usullly like to do meditations, when I feel ba"
type textarea "x"
type textarea "I usullly like to do meditations, when I feel bad"
type textarea "x"
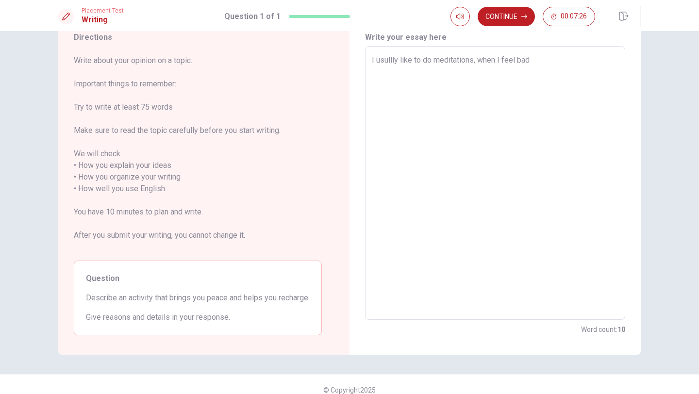
type textarea "I usullly like to do meditations, when I feel bad."
type textarea "x"
type textarea "I usullly like to do meditations, when I feel bad."
type textarea "x"
type textarea "I usullly like to do meditations, when I feel bad. i"
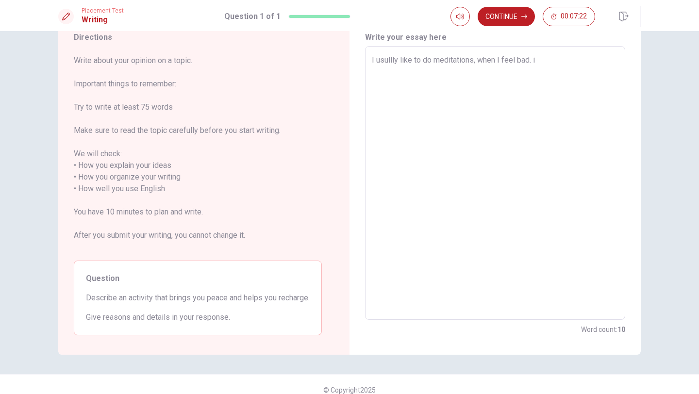
type textarea "x"
type textarea "I usullly like to do meditations, when I feel bad. it"
type textarea "x"
type textarea "I usullly like to do meditations, when I feel bad. it"
type textarea "x"
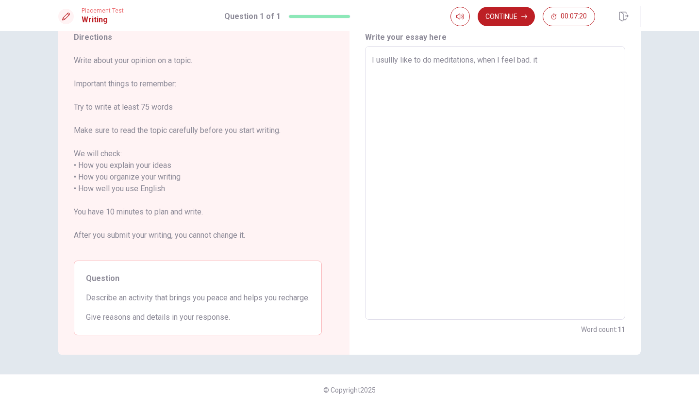
type textarea "I usullly like to do meditations, when I feel bad. it"
type textarea "x"
type textarea "I usullly like to do meditations, when I feel bad. i"
type textarea "x"
type textarea "I usullly like to do meditations, when I feel bad."
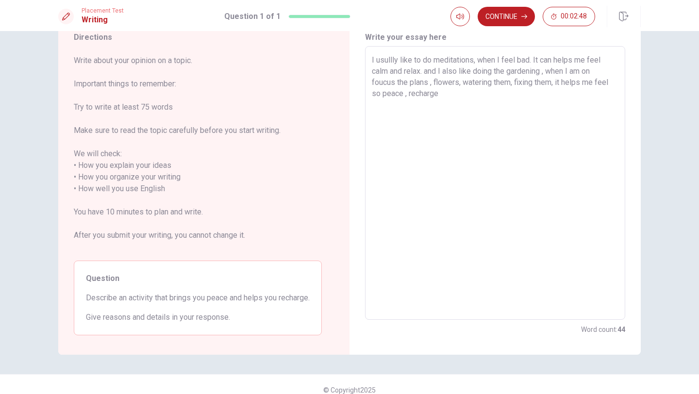
click at [530, 61] on textarea "I usullly like to do meditations, when I feel bad. It can helps me feel calm an…" at bounding box center [495, 183] width 247 height 258
click at [493, 97] on textarea "I usullly like to do meditations, when I feel tired. It can helps me feel calm …" at bounding box center [495, 183] width 247 height 258
click at [431, 60] on textarea "I usullly like to do meditations, when I feel tired. It can helps me feel calm …" at bounding box center [495, 183] width 247 height 258
click at [370, 59] on div "I usullly like to dosome things like meditations, when I feel tired. It can hel…" at bounding box center [495, 183] width 260 height 274
click at [370, 58] on div "I usullly like to dosome things like meditations, when I feel tired. It can hel…" at bounding box center [495, 183] width 260 height 274
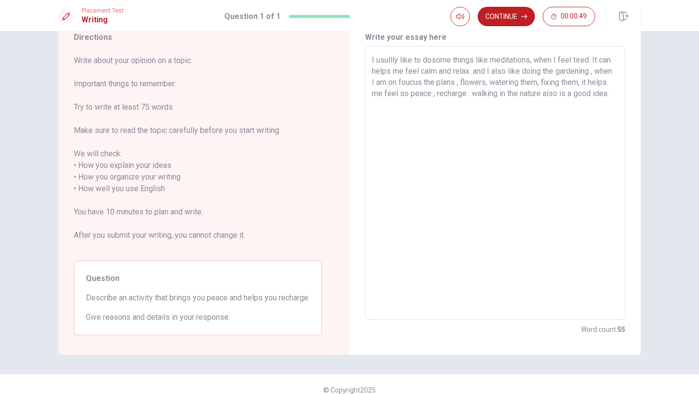
click at [374, 58] on textarea "I usullly like to dosome things like meditations, when I feel tired. It can hel…" at bounding box center [495, 183] width 247 height 258
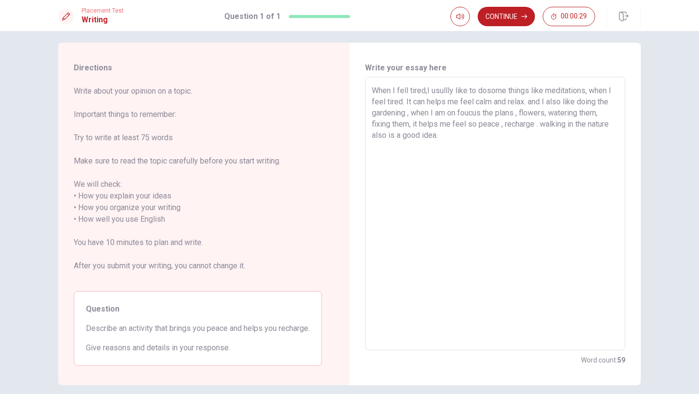
scroll to position [0, 0]
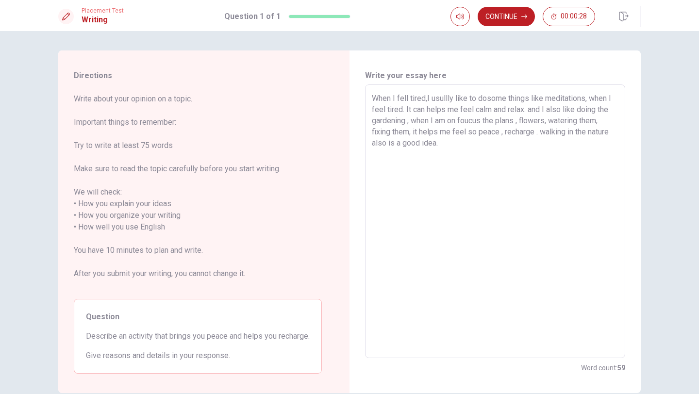
drag, startPoint x: 405, startPoint y: 71, endPoint x: 590, endPoint y: 100, distance: 187.2
click at [590, 100] on textarea "When I fell tired,I usullly like to dosome things like meditations, when I feel…" at bounding box center [495, 222] width 247 height 258
click at [427, 101] on textarea "When I fell tired,I usullly like to dosome things like meditations, It can help…" at bounding box center [495, 222] width 247 height 258
click at [489, 97] on textarea "When I fell tired, I usullly like to dosome things like meditations, It can hel…" at bounding box center [495, 222] width 247 height 258
drag, startPoint x: 599, startPoint y: 99, endPoint x: 591, endPoint y: 99, distance: 7.3
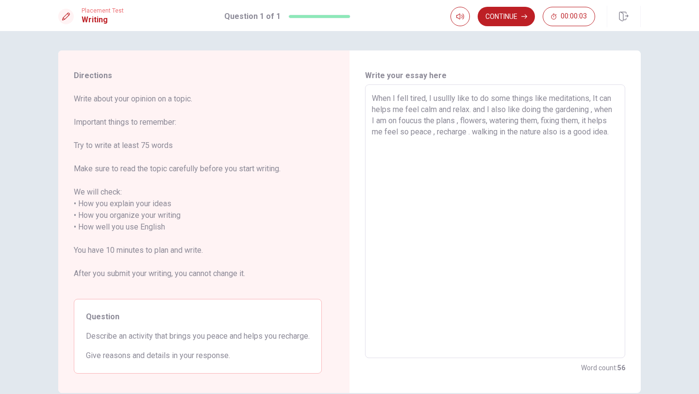
click at [591, 99] on textarea "When I fell tired, I usullly like to do some things like meditations, It can he…" at bounding box center [495, 222] width 247 height 258
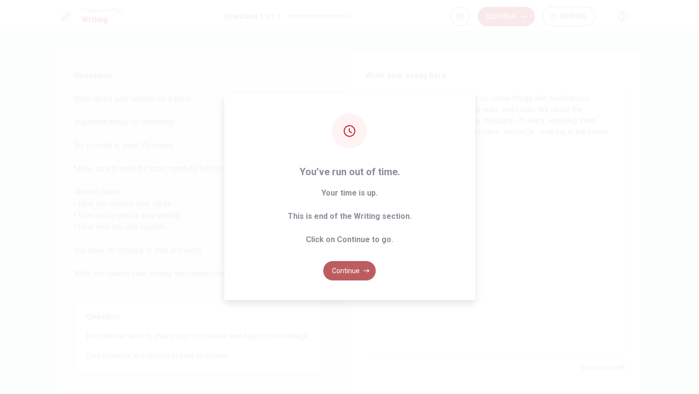
click at [352, 270] on button "Continue" at bounding box center [349, 270] width 52 height 19
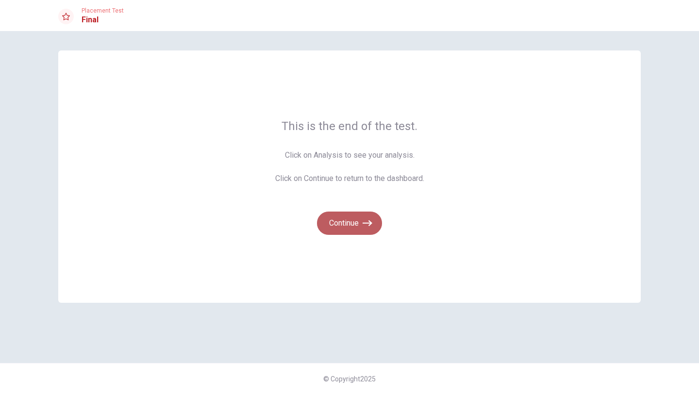
click at [346, 224] on button "Continue" at bounding box center [349, 223] width 65 height 23
